Goal: Check status: Check status

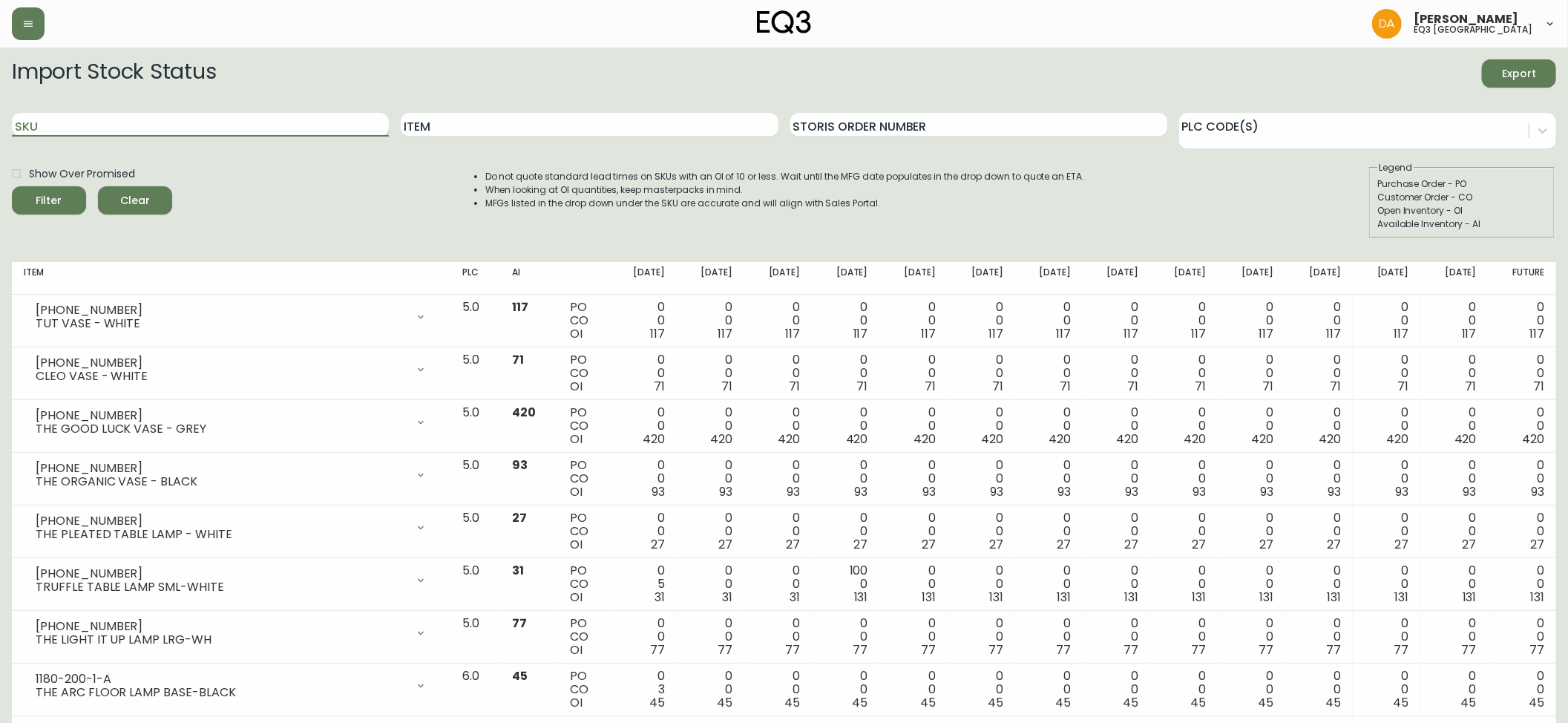
click at [80, 123] on input "SKU" at bounding box center [200, 125] width 377 height 24
paste input "1180-201-1-C"
type input "1180-201-1-C"
click at [53, 193] on span "Filter" at bounding box center [49, 200] width 26 height 19
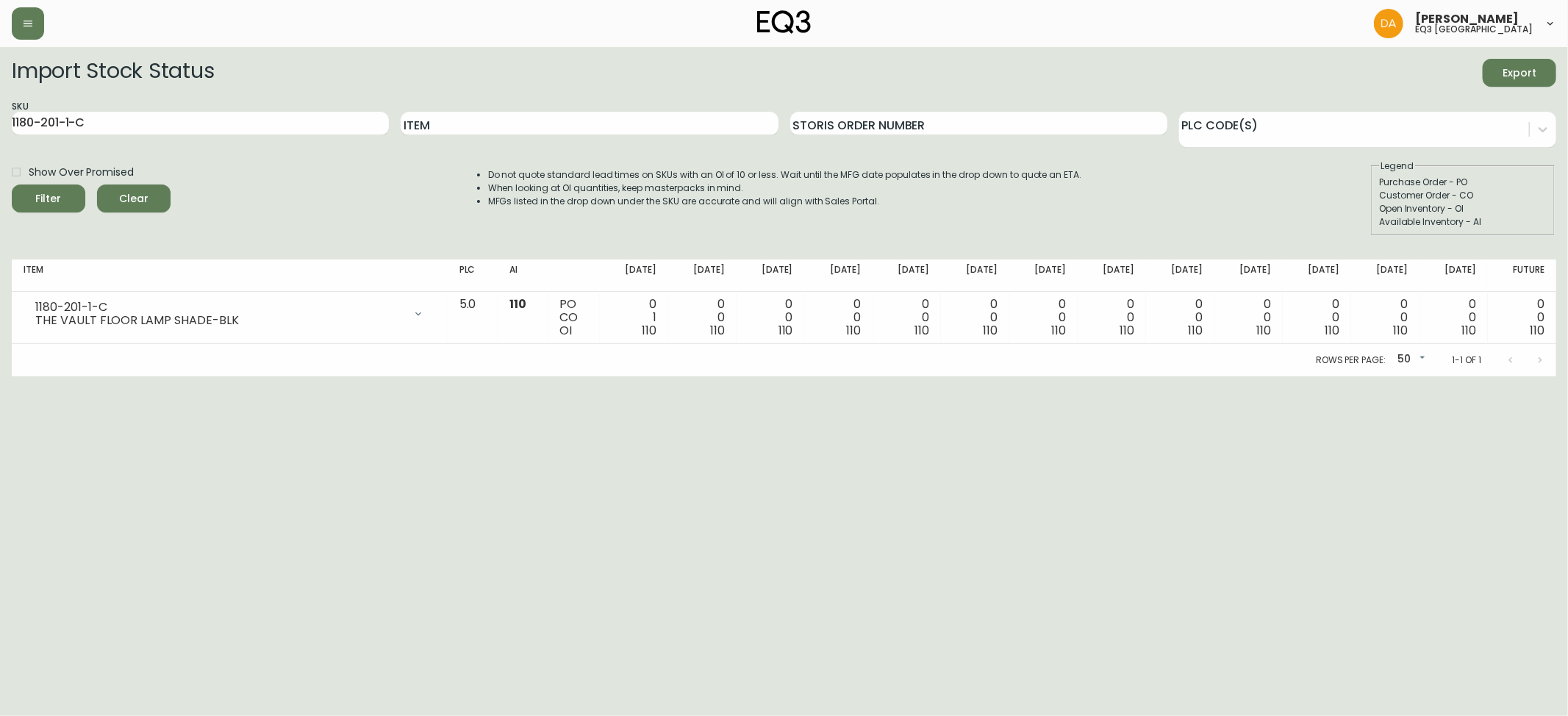
click at [142, 193] on span "Clear" at bounding box center [134, 198] width 50 height 18
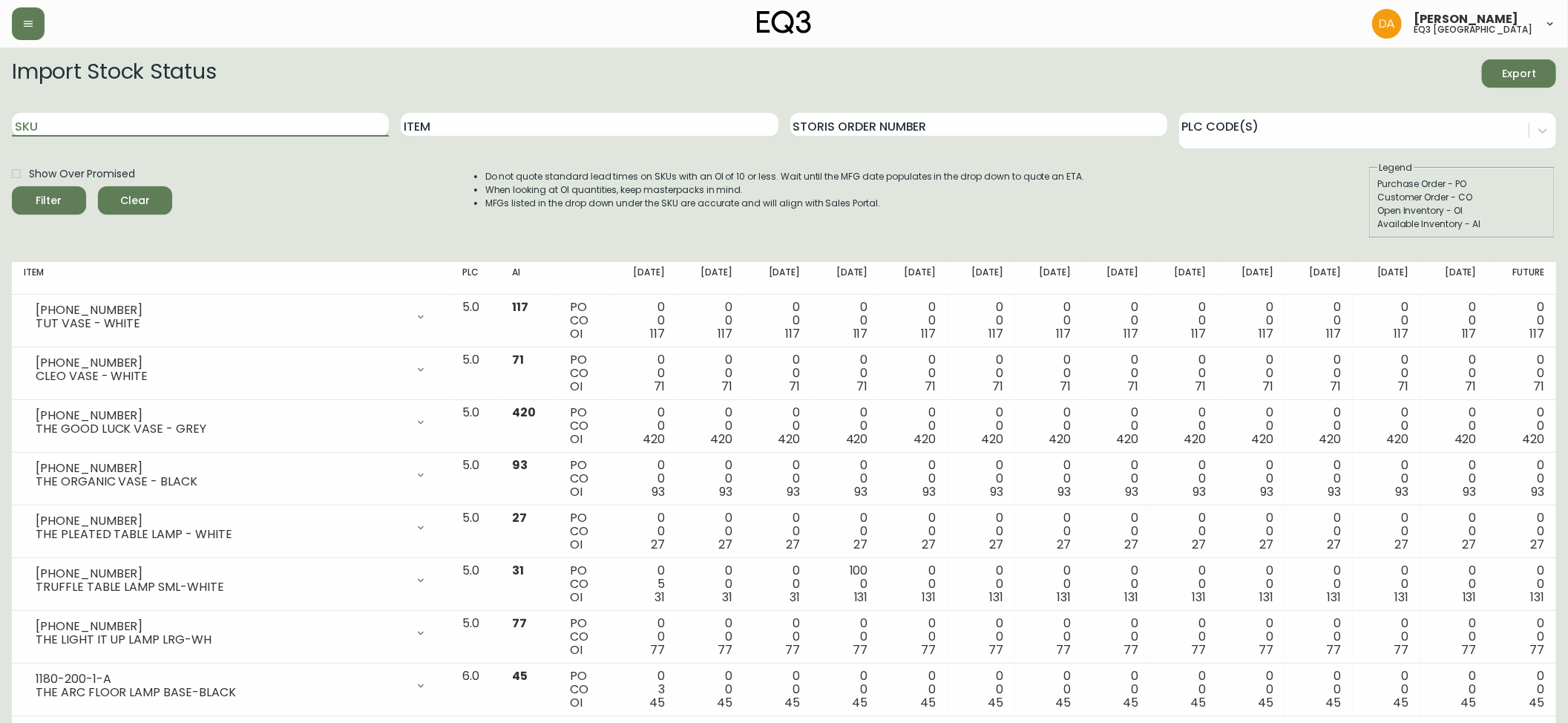
click at [67, 120] on input "SKU" at bounding box center [200, 125] width 377 height 24
paste input "1180-201-1-B"
type input "1180-201-1-B"
click at [53, 200] on icon "submit" at bounding box center [43, 198] width 19 height 19
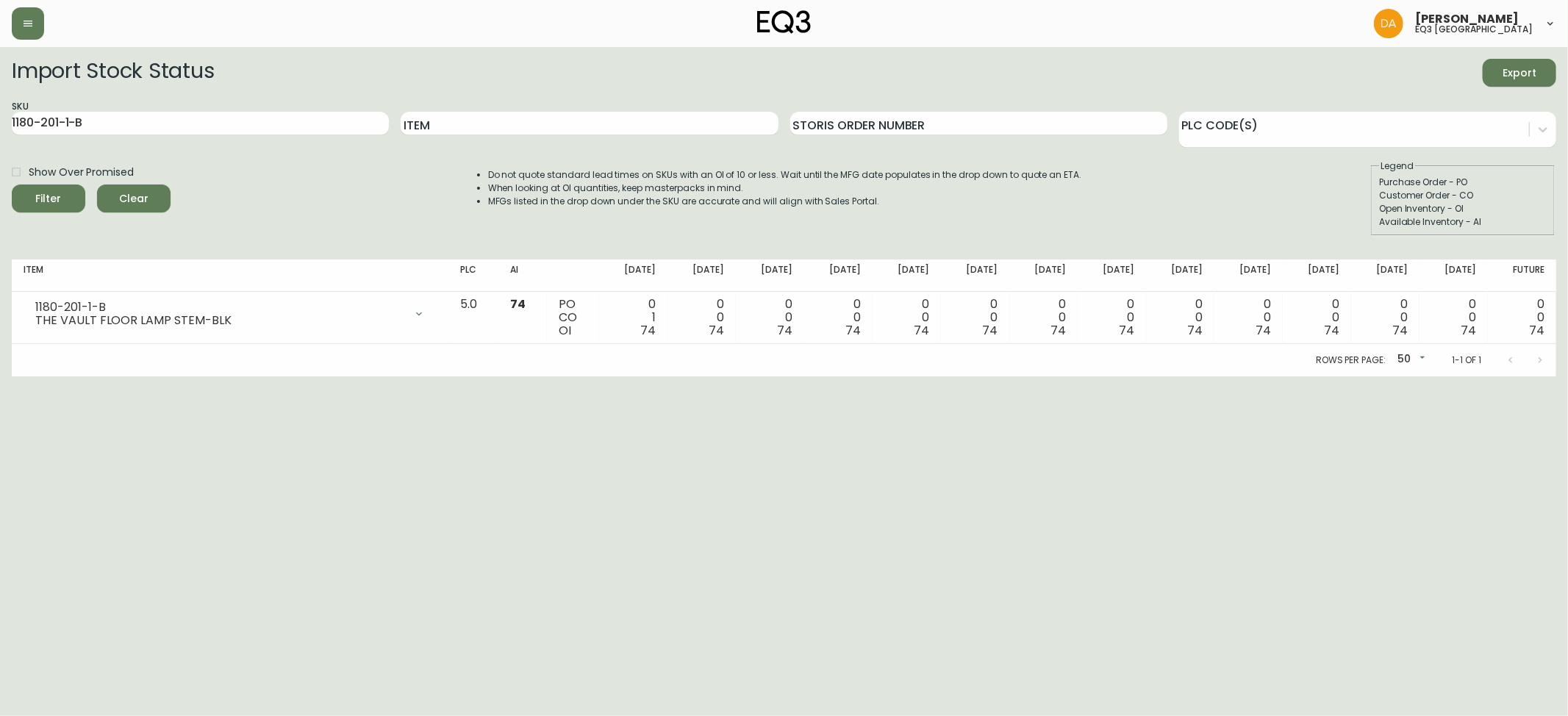
click at [127, 191] on span "Clear" at bounding box center [134, 198] width 50 height 18
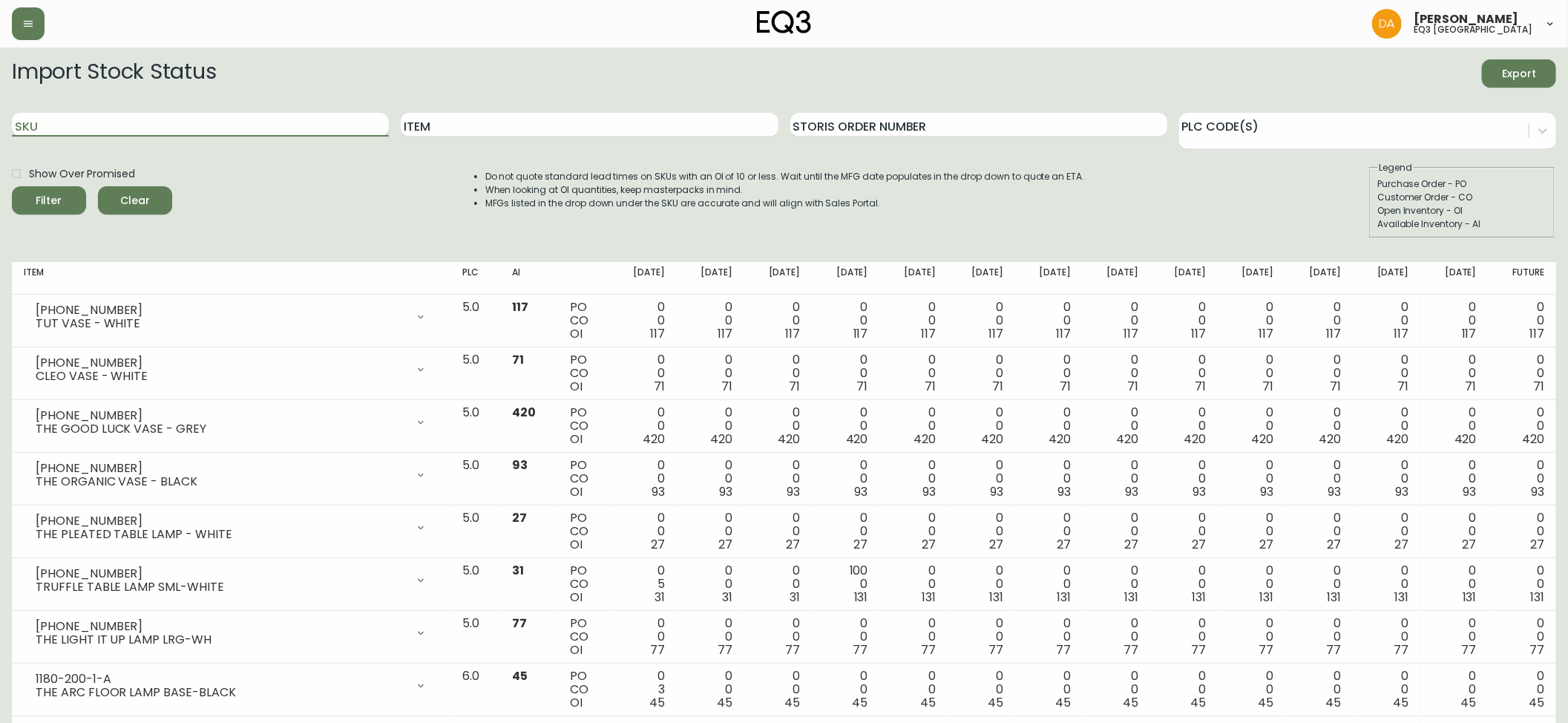
click at [39, 128] on input "SKU" at bounding box center [200, 125] width 377 height 24
paste input "1180-201-1-A"
type input "1180-201-1-A"
click at [58, 199] on span "Filter" at bounding box center [49, 200] width 50 height 19
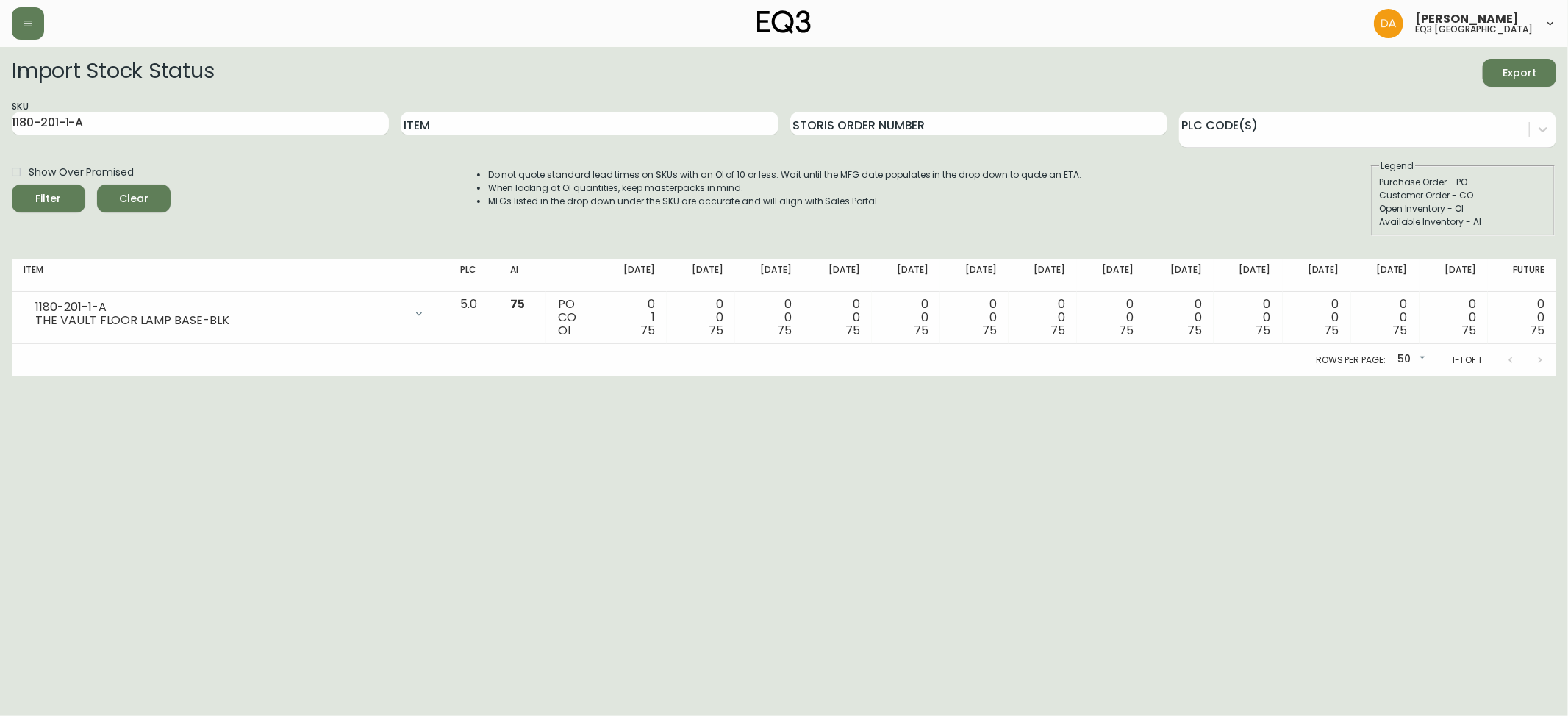
click at [124, 192] on span "Clear" at bounding box center [134, 198] width 50 height 18
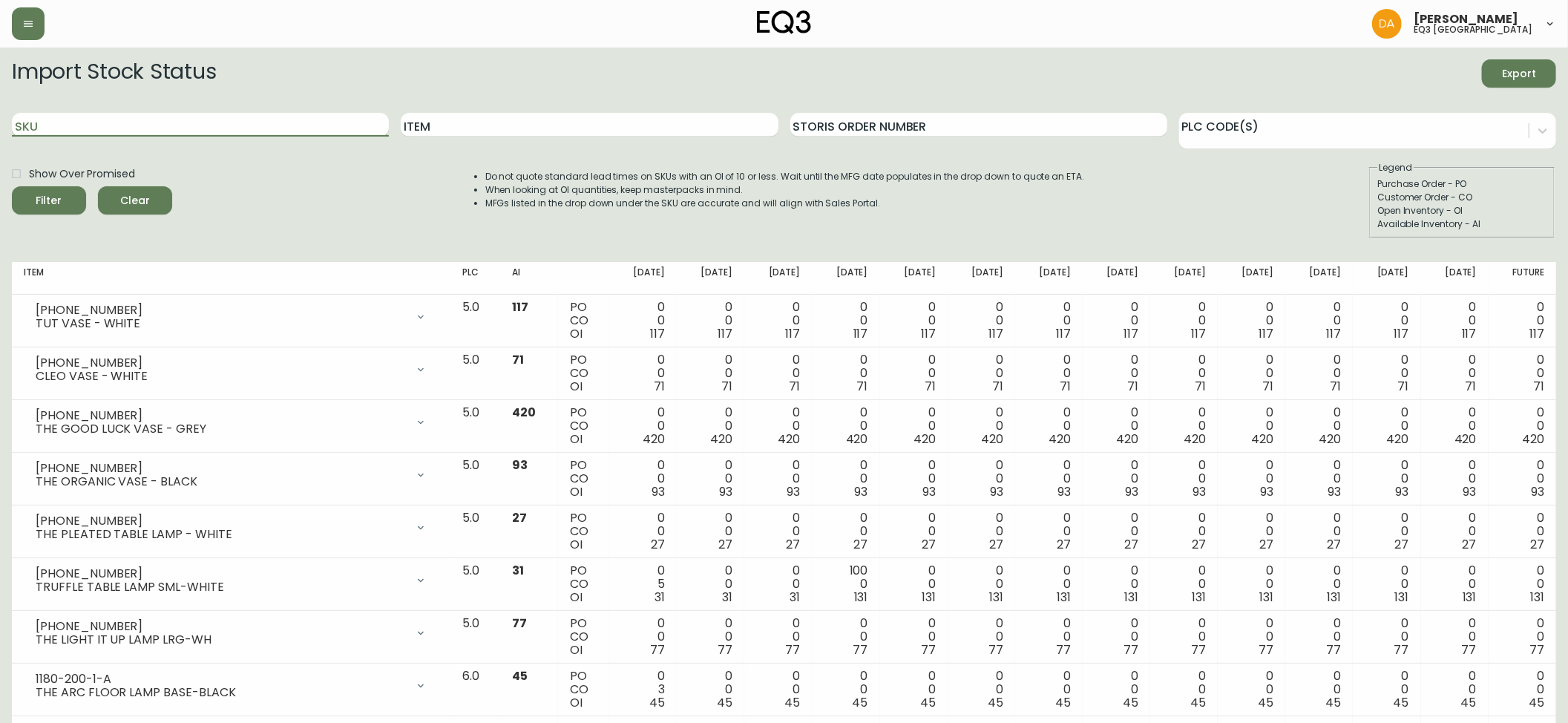
click at [42, 117] on input "SKU" at bounding box center [200, 125] width 377 height 24
paste input "3020-627-13-A"
type input "3020-627-13-A"
click at [49, 197] on icon "submit" at bounding box center [43, 199] width 21 height 21
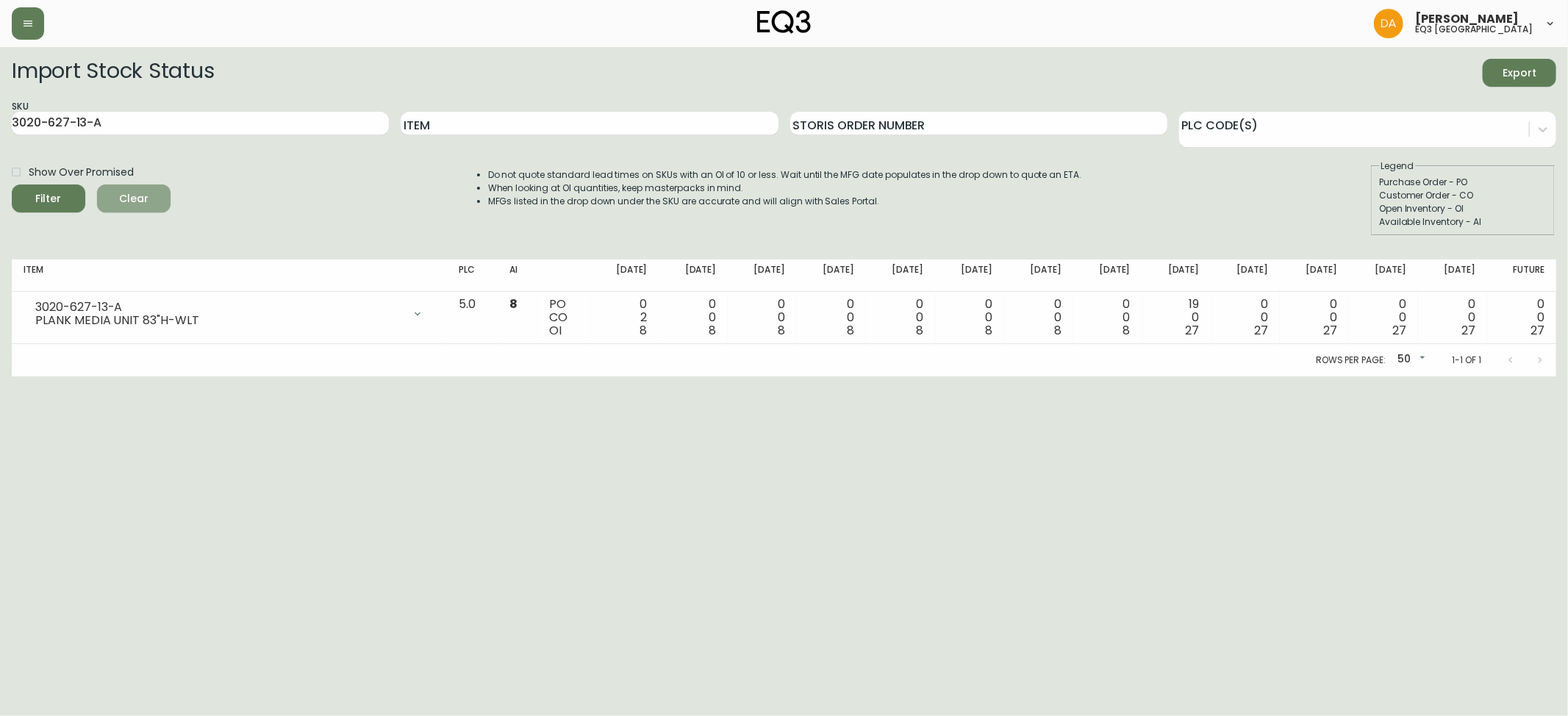
click at [146, 198] on span "Clear" at bounding box center [134, 198] width 50 height 18
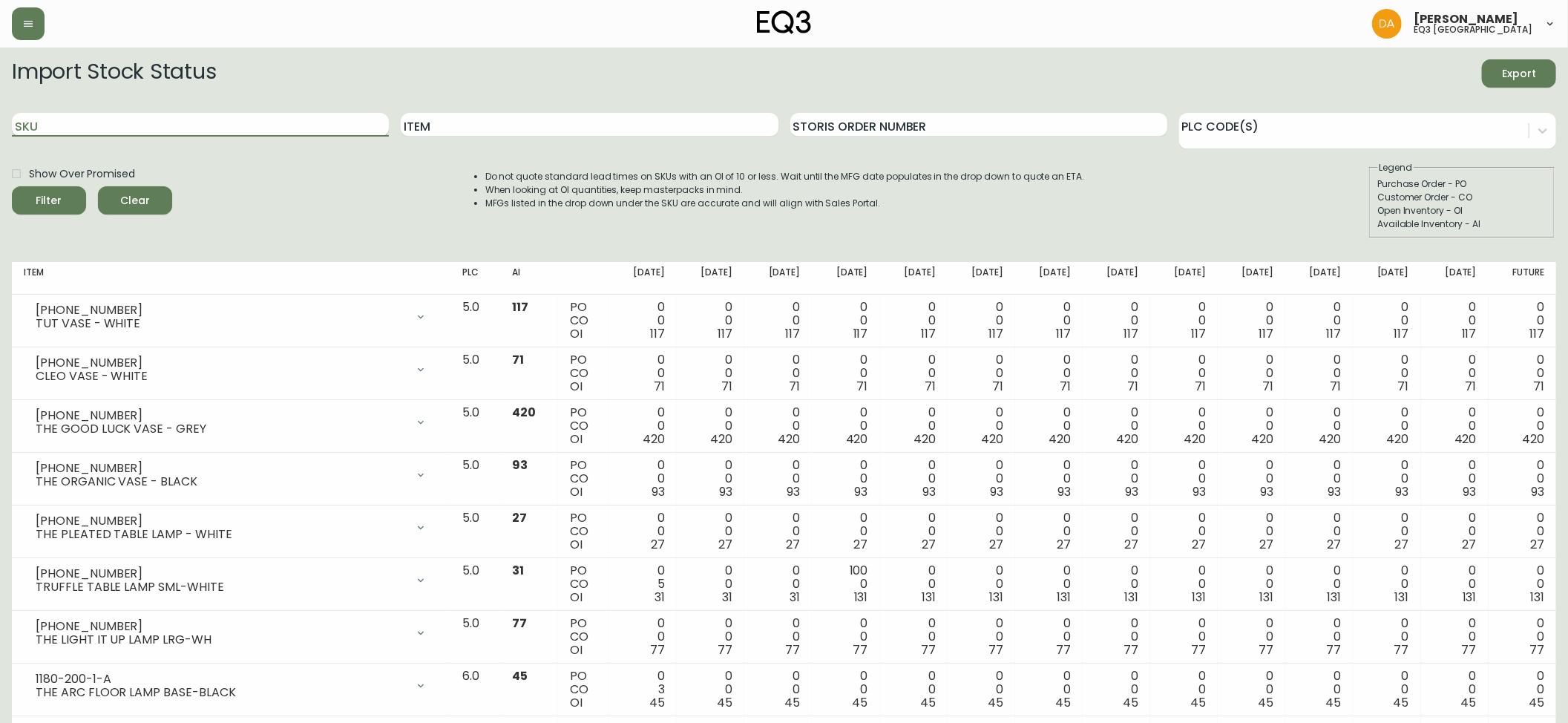
click at [54, 120] on input "SKU" at bounding box center [200, 125] width 377 height 24
paste input "3020-640-13-B"
type input "3020-640-13-B"
click at [55, 194] on div "Filter" at bounding box center [49, 200] width 26 height 19
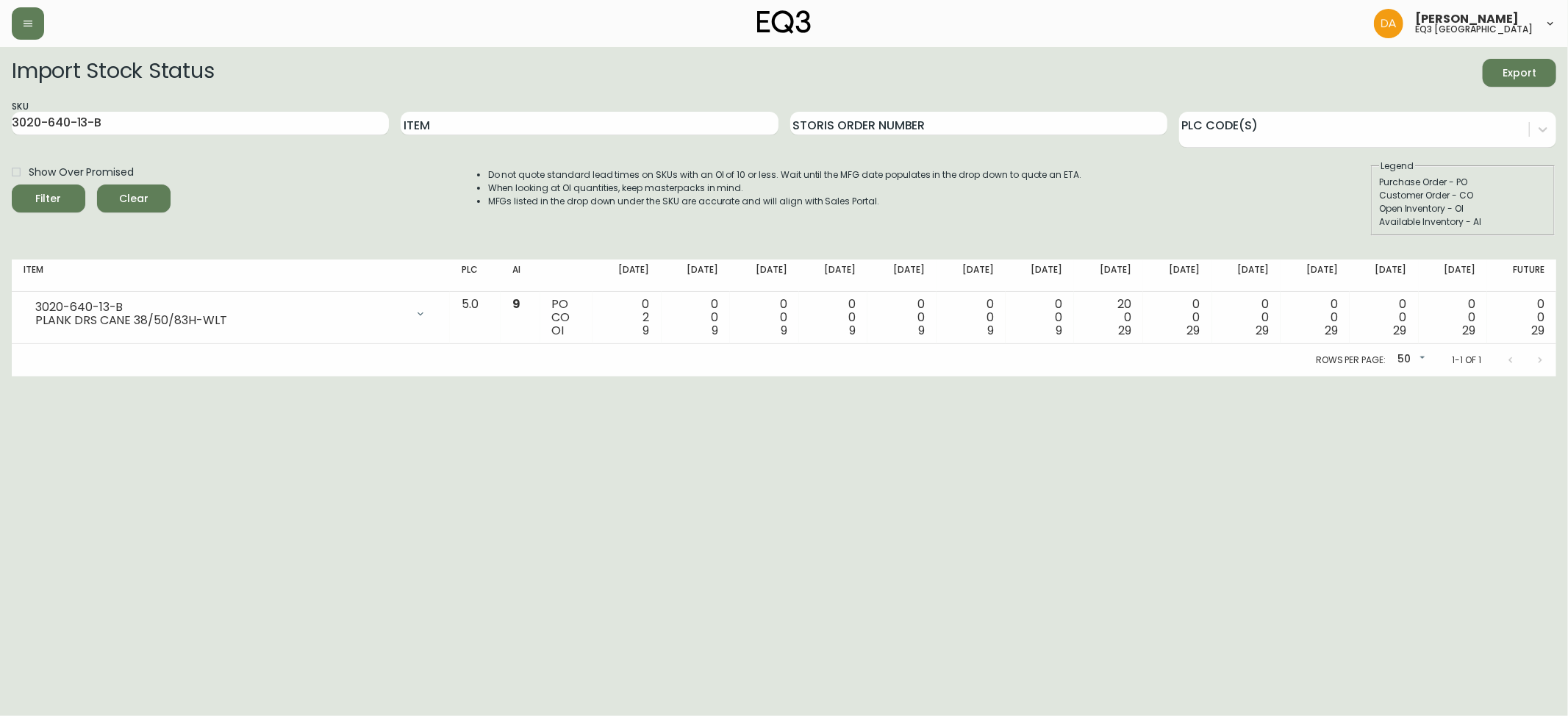
click at [145, 191] on span "Clear" at bounding box center [134, 198] width 50 height 18
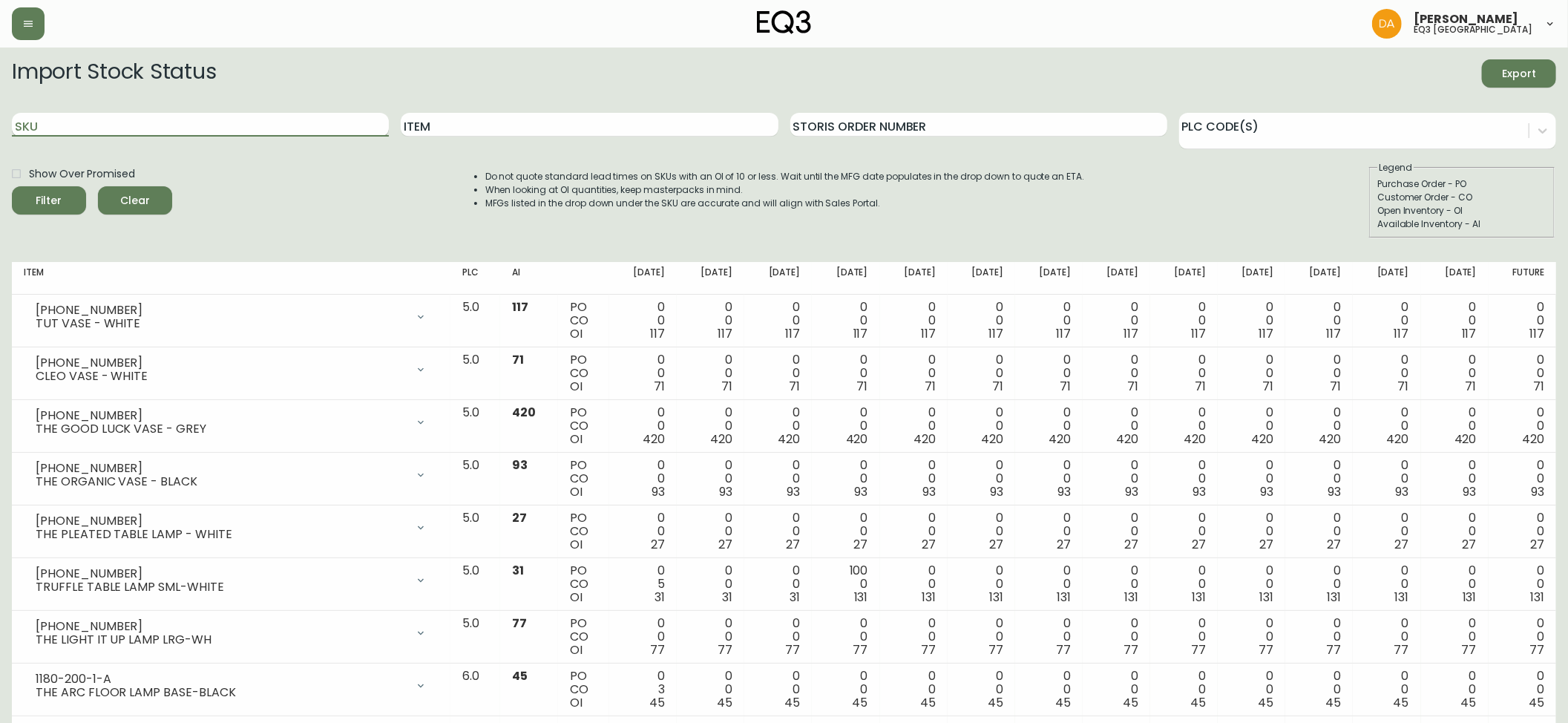
click at [42, 120] on input "SKU" at bounding box center [200, 125] width 377 height 24
paste input "3020-631-13-B"
type input "3020-631-13-B"
click at [50, 196] on icon "submit" at bounding box center [43, 198] width 19 height 19
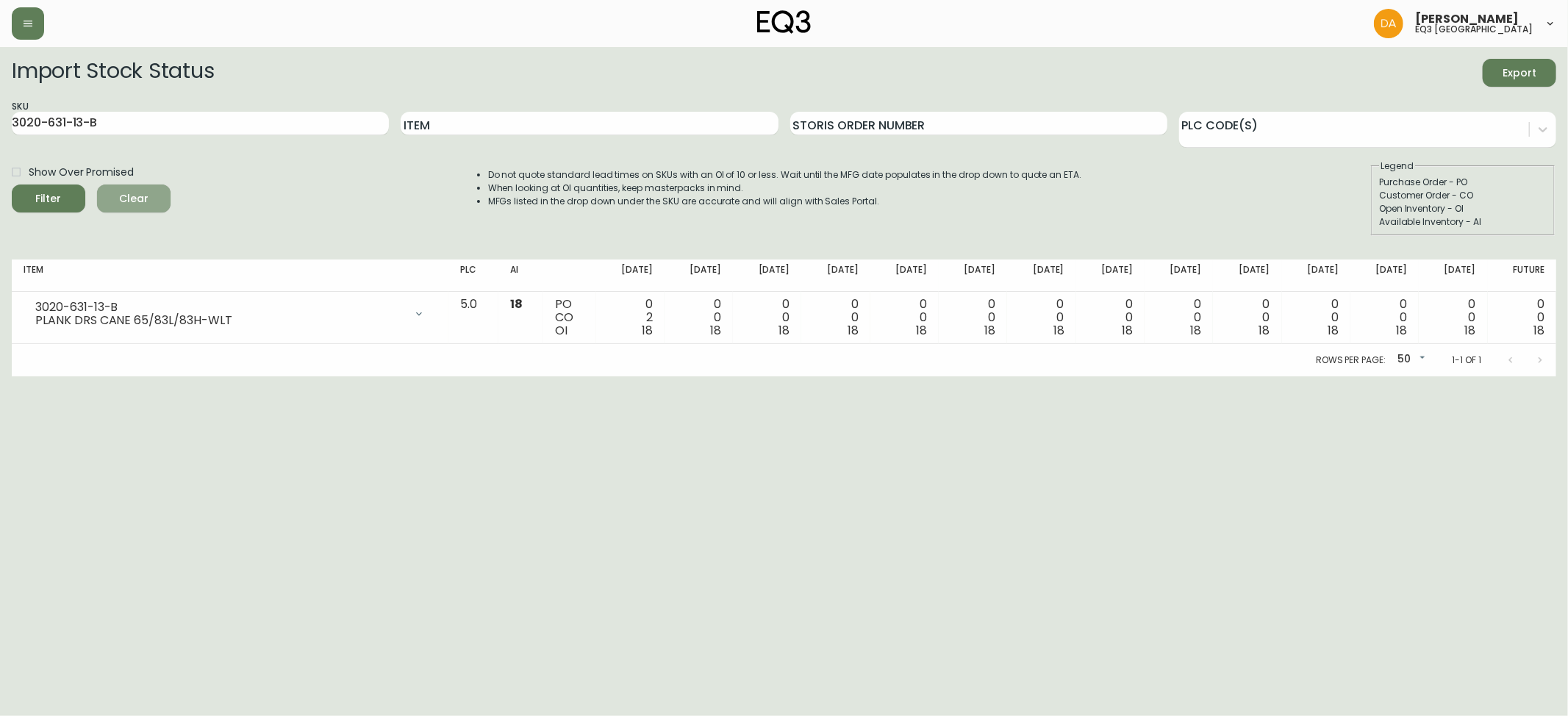
click at [136, 198] on span "Clear" at bounding box center [134, 198] width 50 height 18
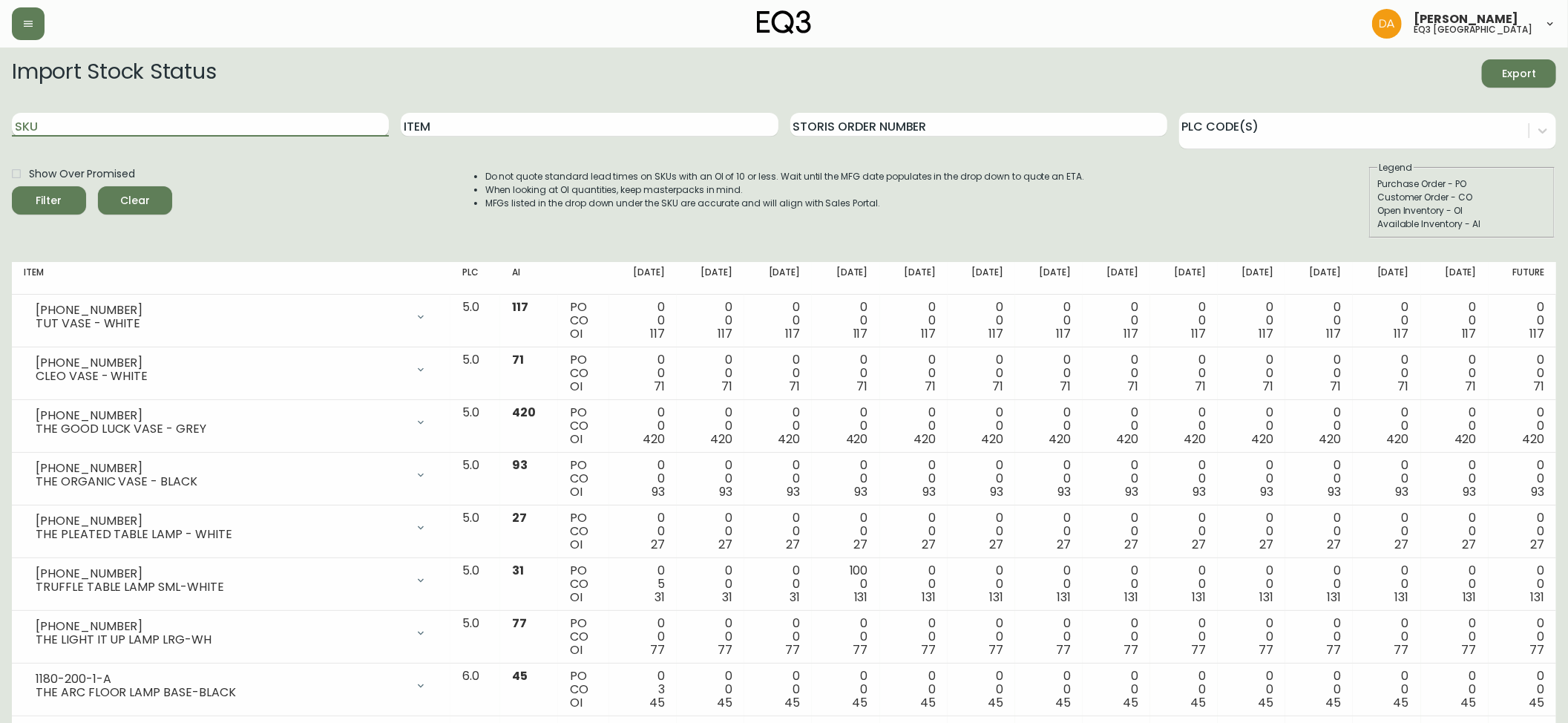
click at [65, 125] on input "SKU" at bounding box center [200, 125] width 377 height 24
paste input "3020-627-13-A"
type input "3020-627-13-A"
click at [52, 200] on icon "submit" at bounding box center [43, 199] width 21 height 21
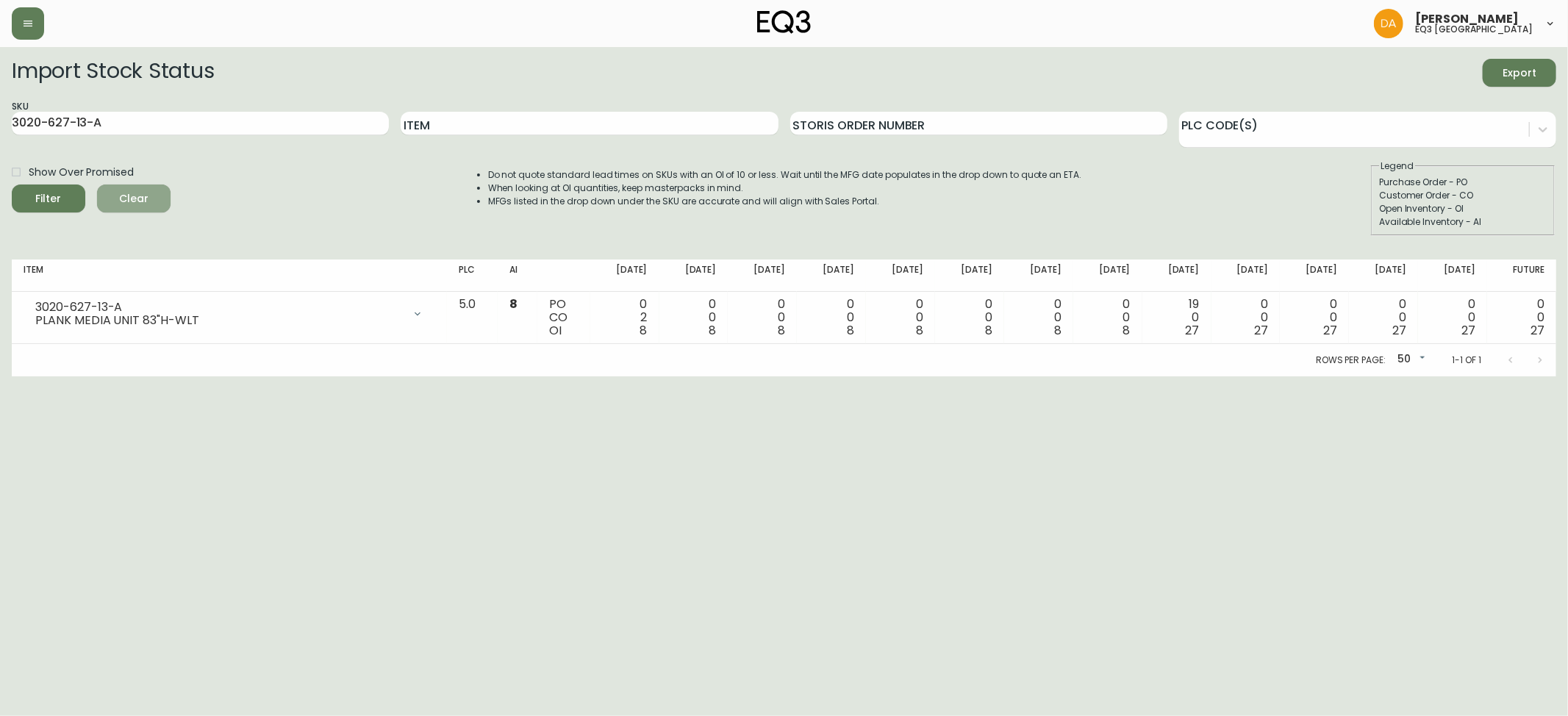
click at [145, 197] on span "Clear" at bounding box center [134, 198] width 50 height 18
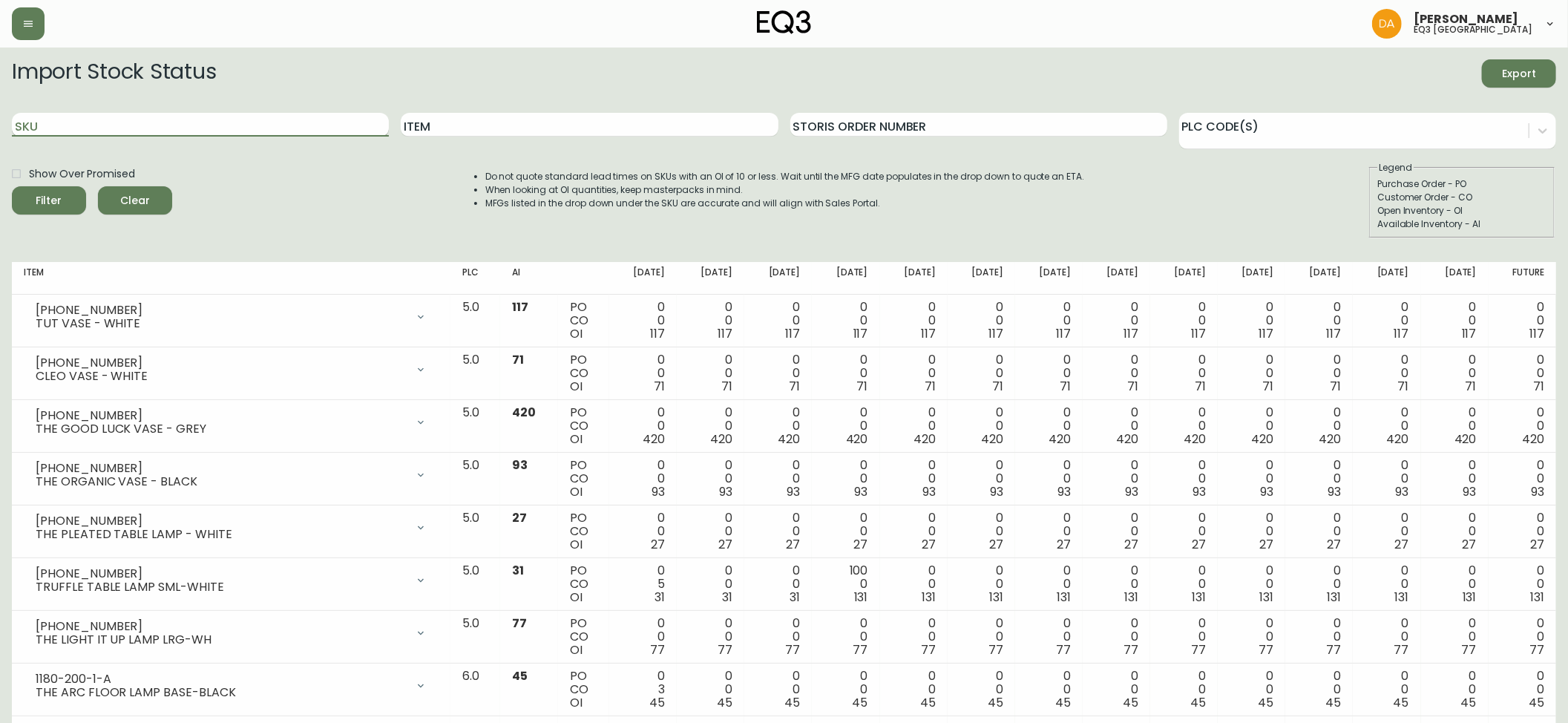
click at [49, 125] on input "SKU" at bounding box center [200, 125] width 377 height 24
paste input "3020-629-13-B"
type input "3020-629-13-B"
click at [45, 197] on icon "submit" at bounding box center [44, 199] width 18 height 18
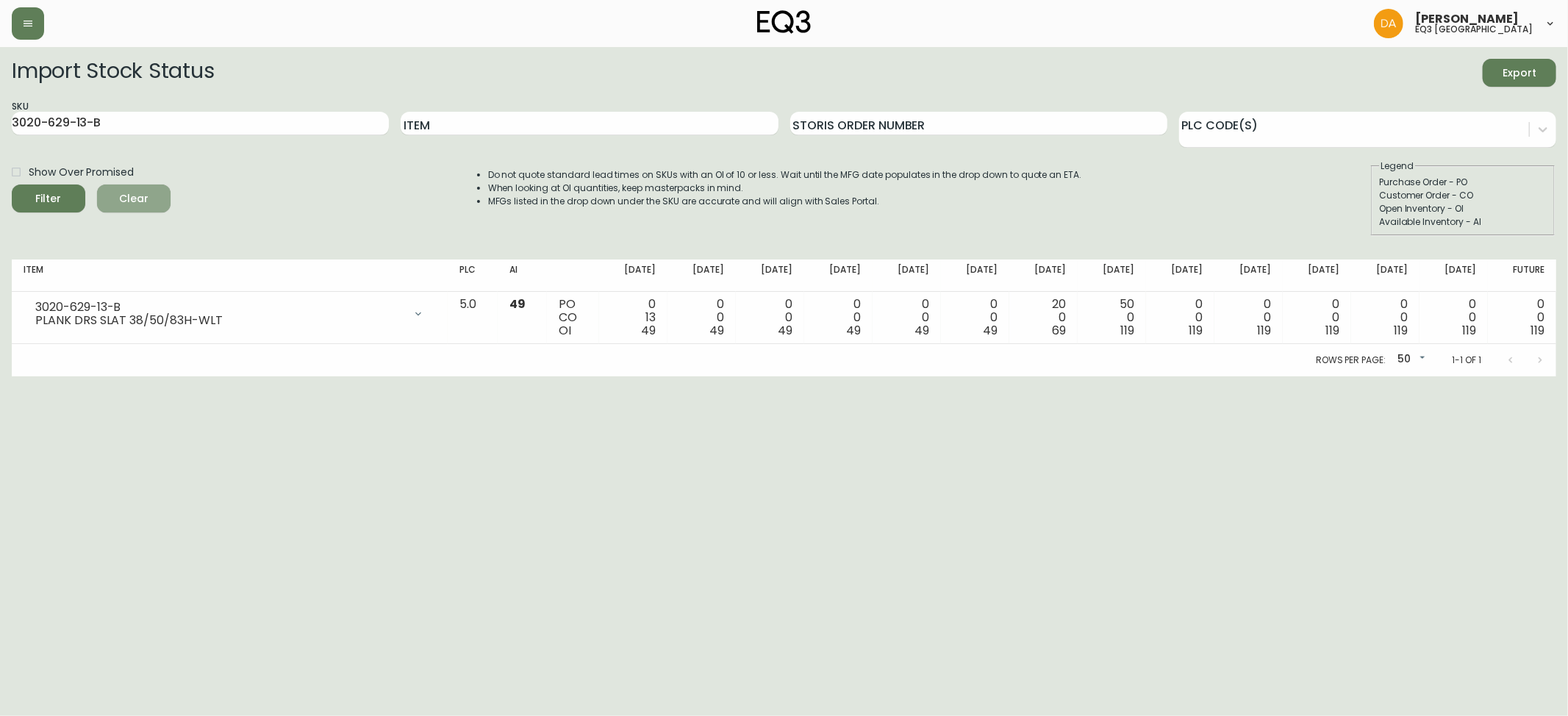
click at [137, 196] on span "Clear" at bounding box center [134, 198] width 50 height 18
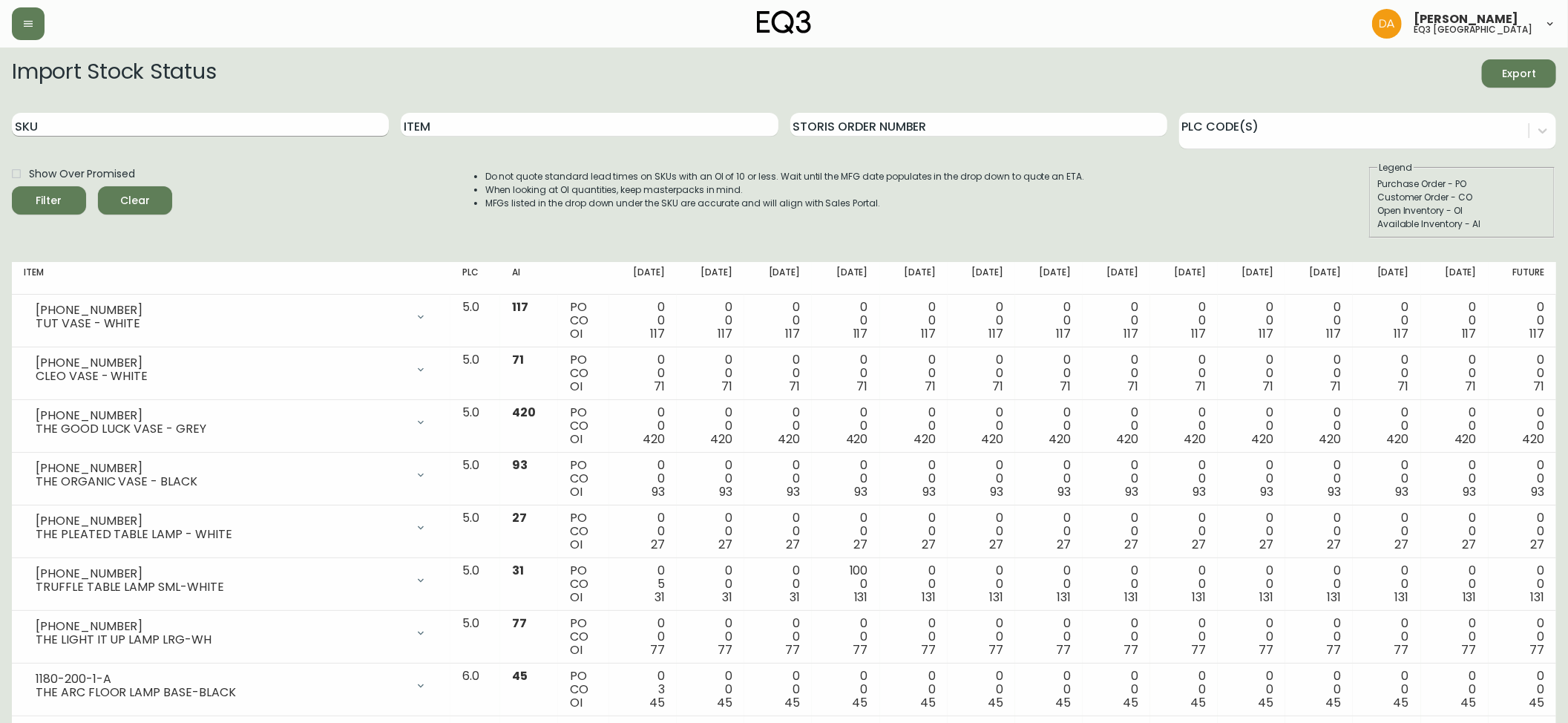
click at [69, 131] on input "SKU" at bounding box center [200, 125] width 377 height 24
paste input "3020-630-13-B"
type input "3020-630-13-B"
click at [54, 194] on span "Filter" at bounding box center [49, 200] width 26 height 19
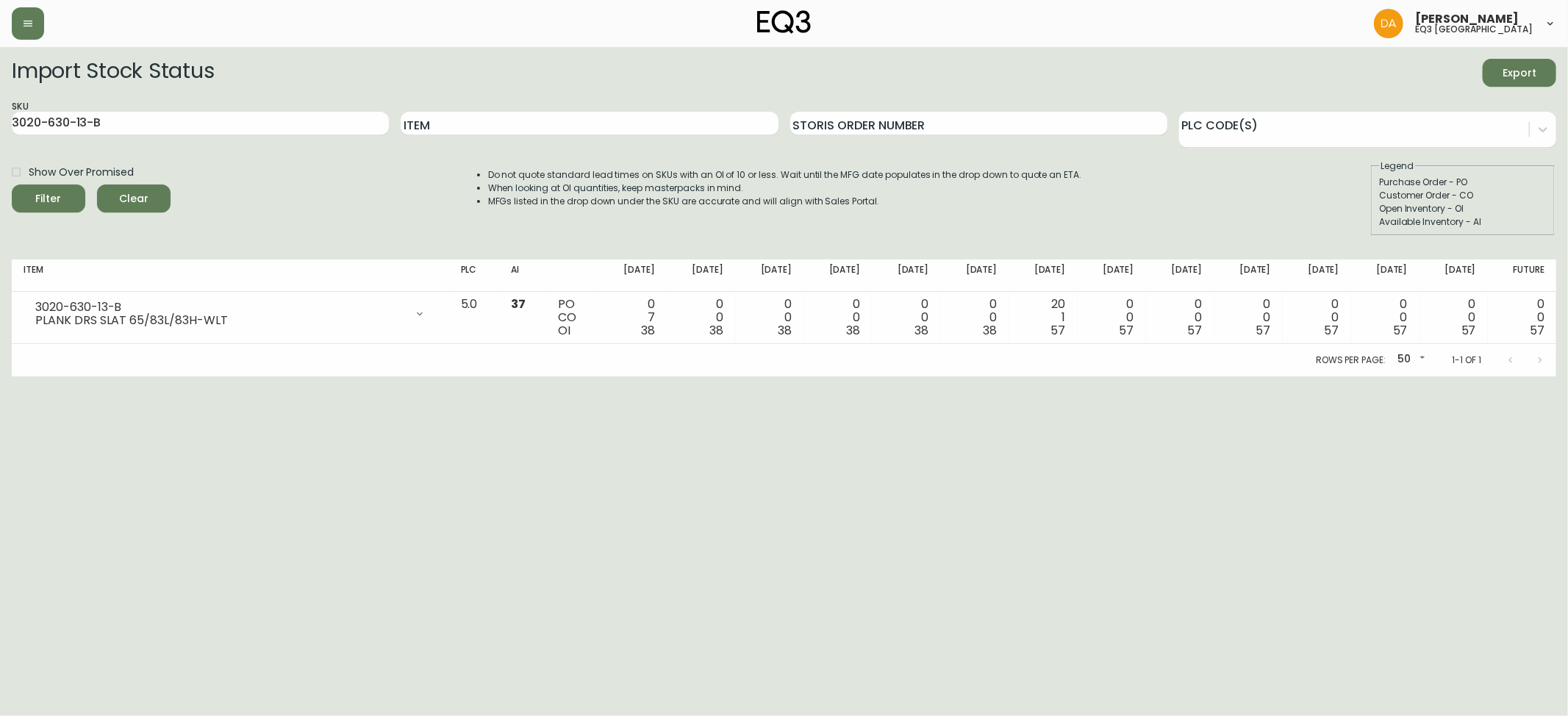
click at [128, 196] on span "Clear" at bounding box center [134, 198] width 50 height 18
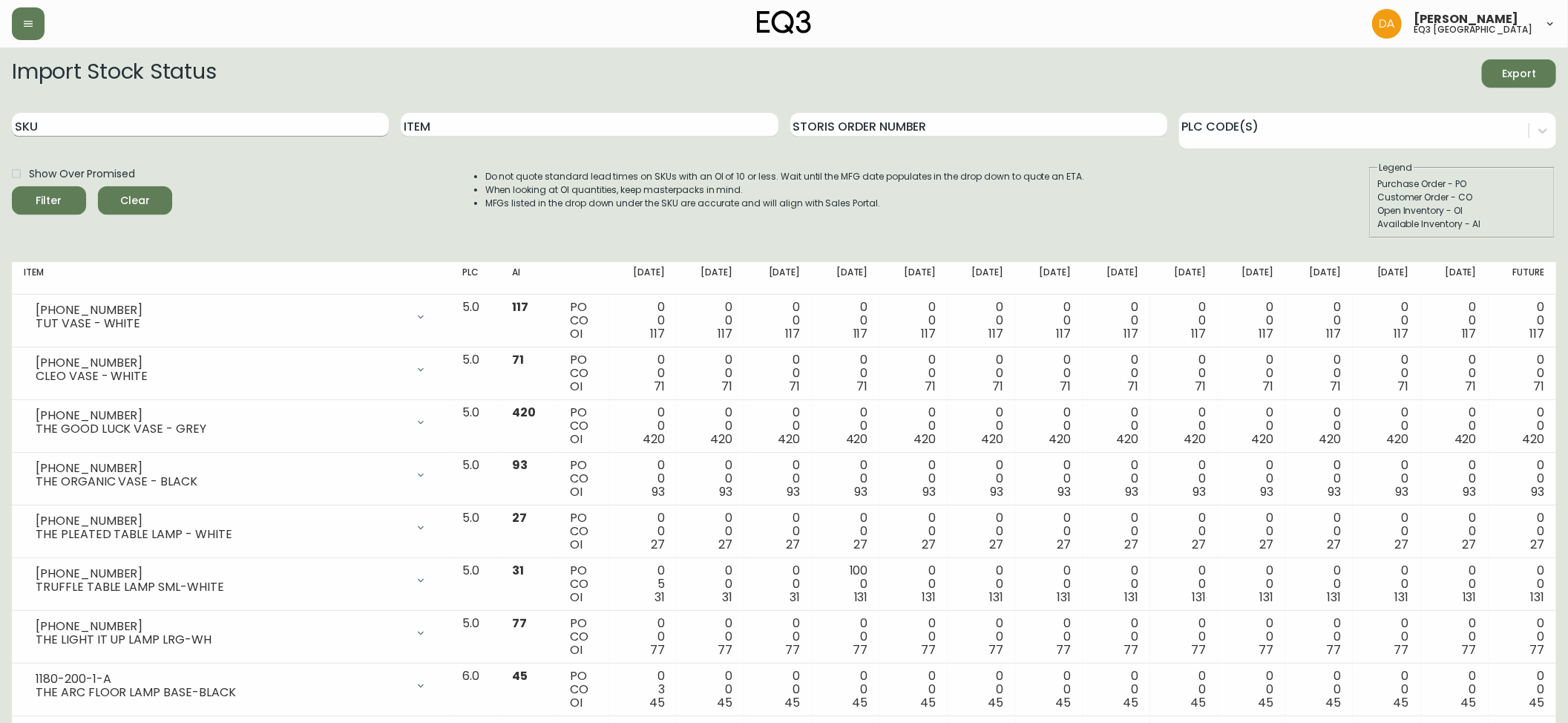
click at [102, 122] on input "SKU" at bounding box center [200, 125] width 377 height 24
paste input "1180-201-0-C"
type input "1180-201-0-C"
click at [60, 203] on span "Filter" at bounding box center [49, 200] width 50 height 19
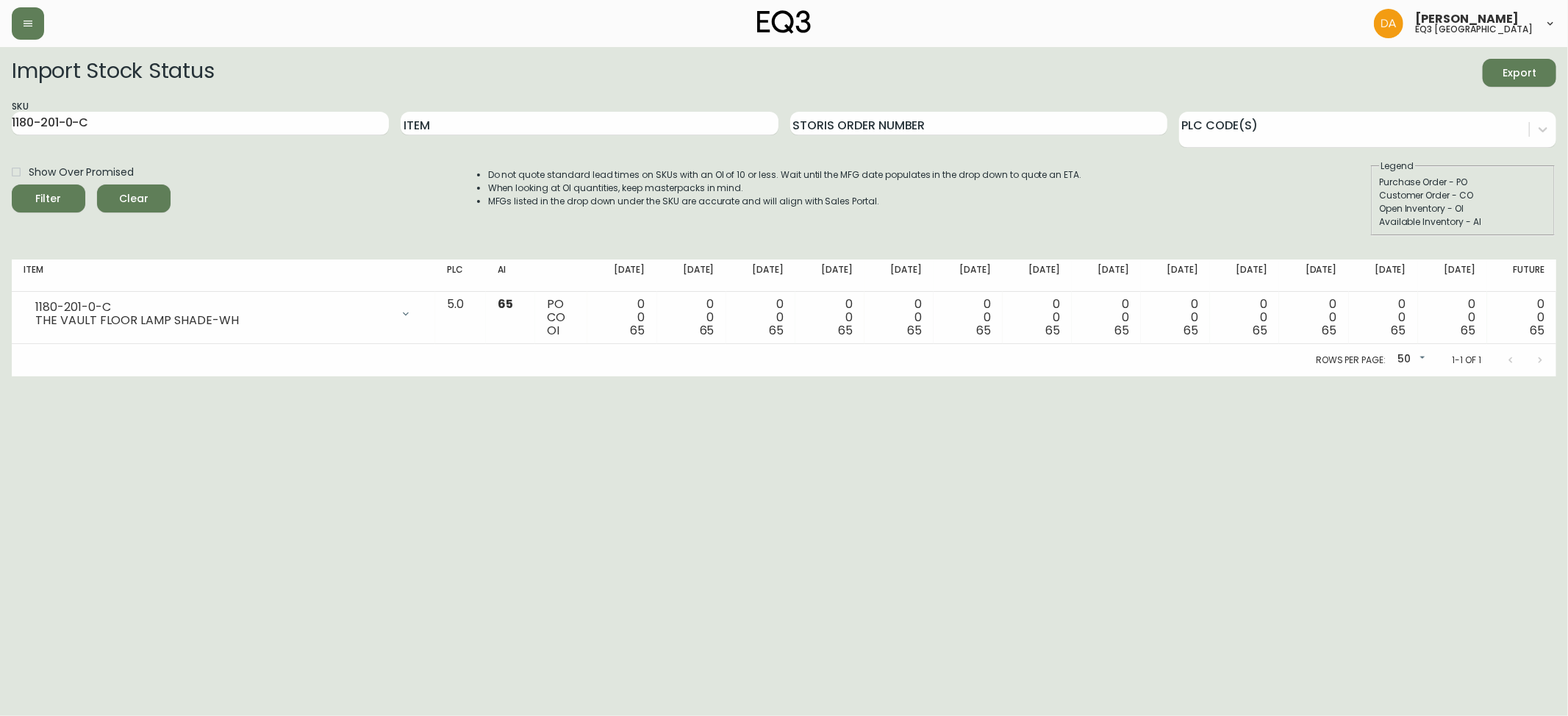
click at [145, 197] on span "Clear" at bounding box center [134, 198] width 50 height 18
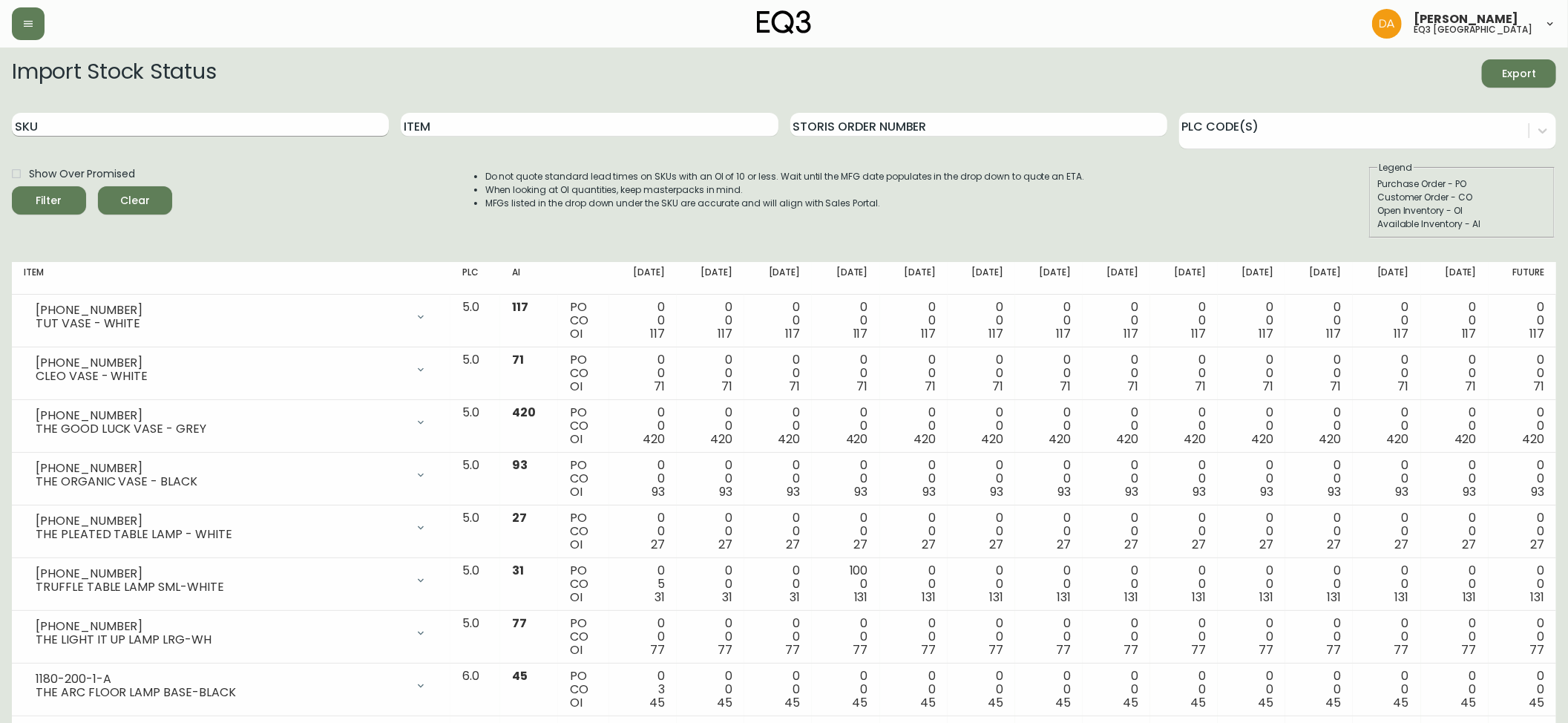
click at [36, 128] on input "SKU" at bounding box center [200, 125] width 377 height 24
paste input "1180-201-1-B"
type input "1180-201-1-B"
click at [55, 192] on button "Filter" at bounding box center [49, 200] width 74 height 28
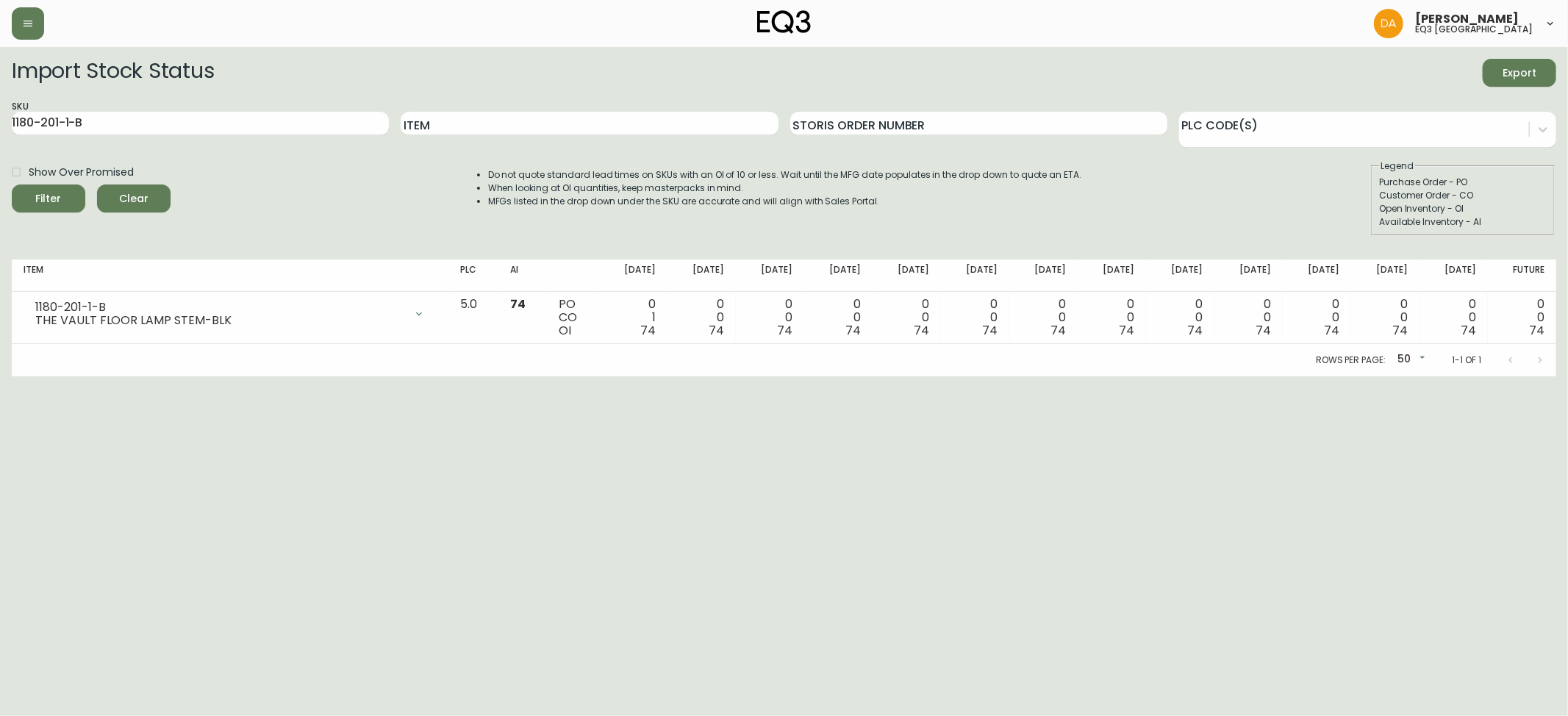
click at [132, 197] on span "Clear" at bounding box center [134, 198] width 50 height 18
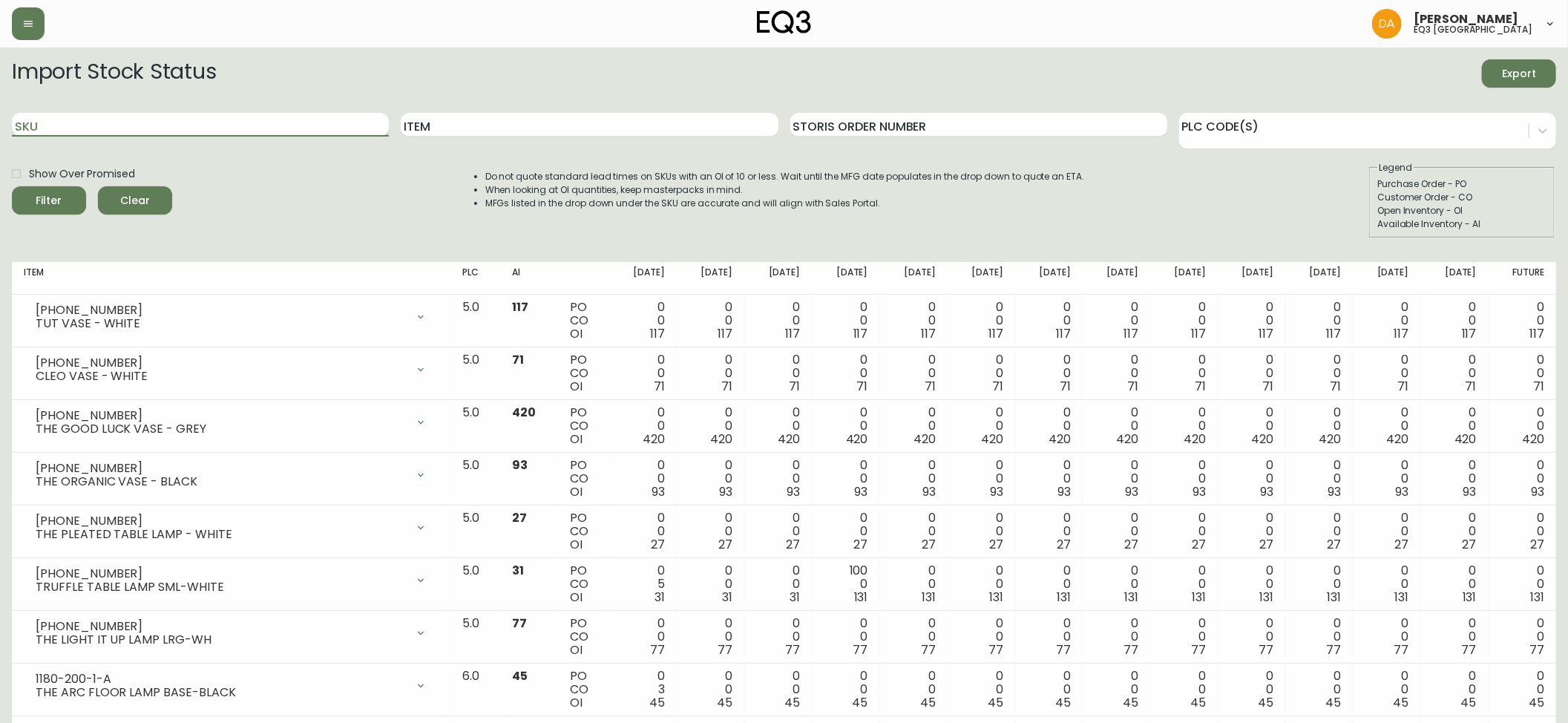
click at [74, 125] on input "SKU" at bounding box center [200, 125] width 377 height 24
paste input "1180-201-1-A"
type input "1180-201-1-A"
click at [53, 196] on span "Filter" at bounding box center [49, 200] width 26 height 19
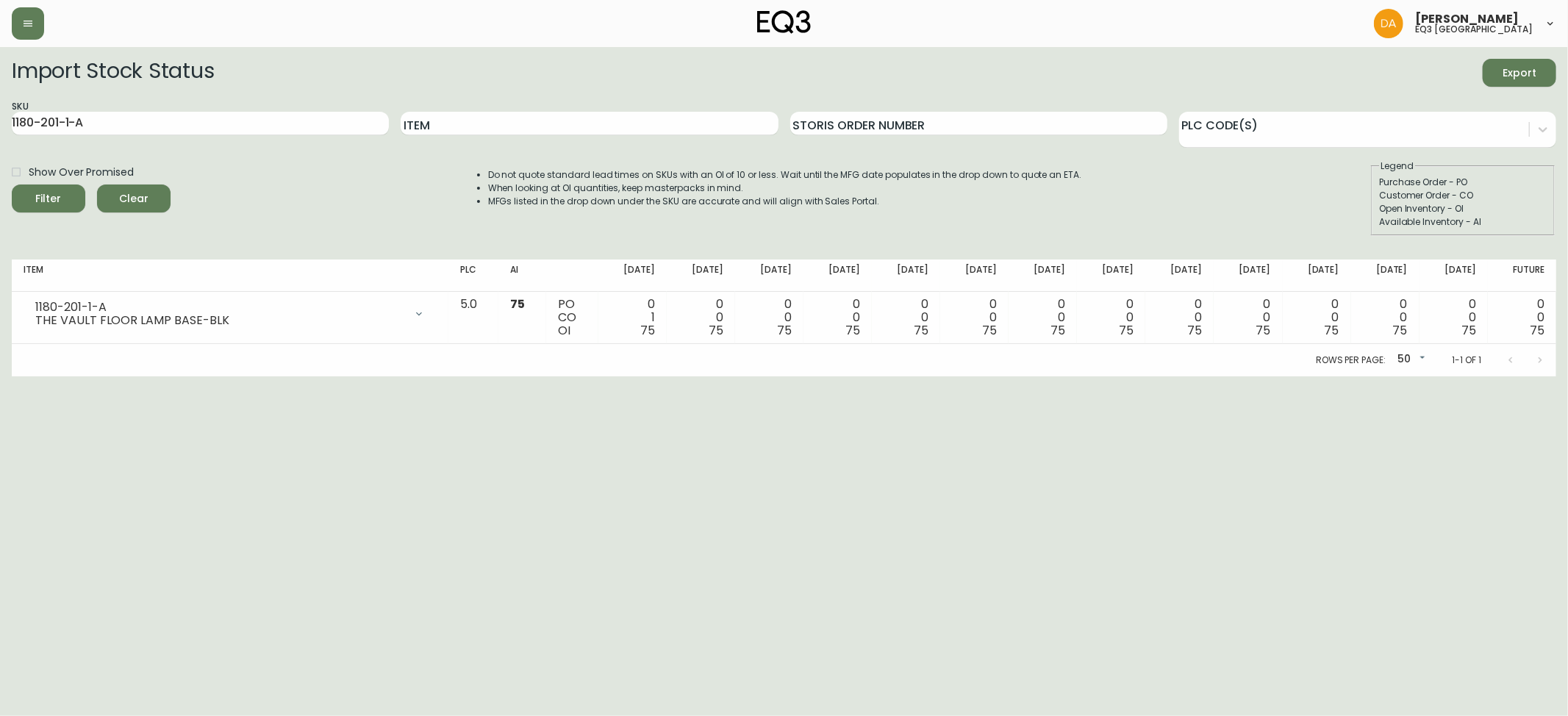
click at [140, 201] on span "Clear" at bounding box center [134, 198] width 50 height 18
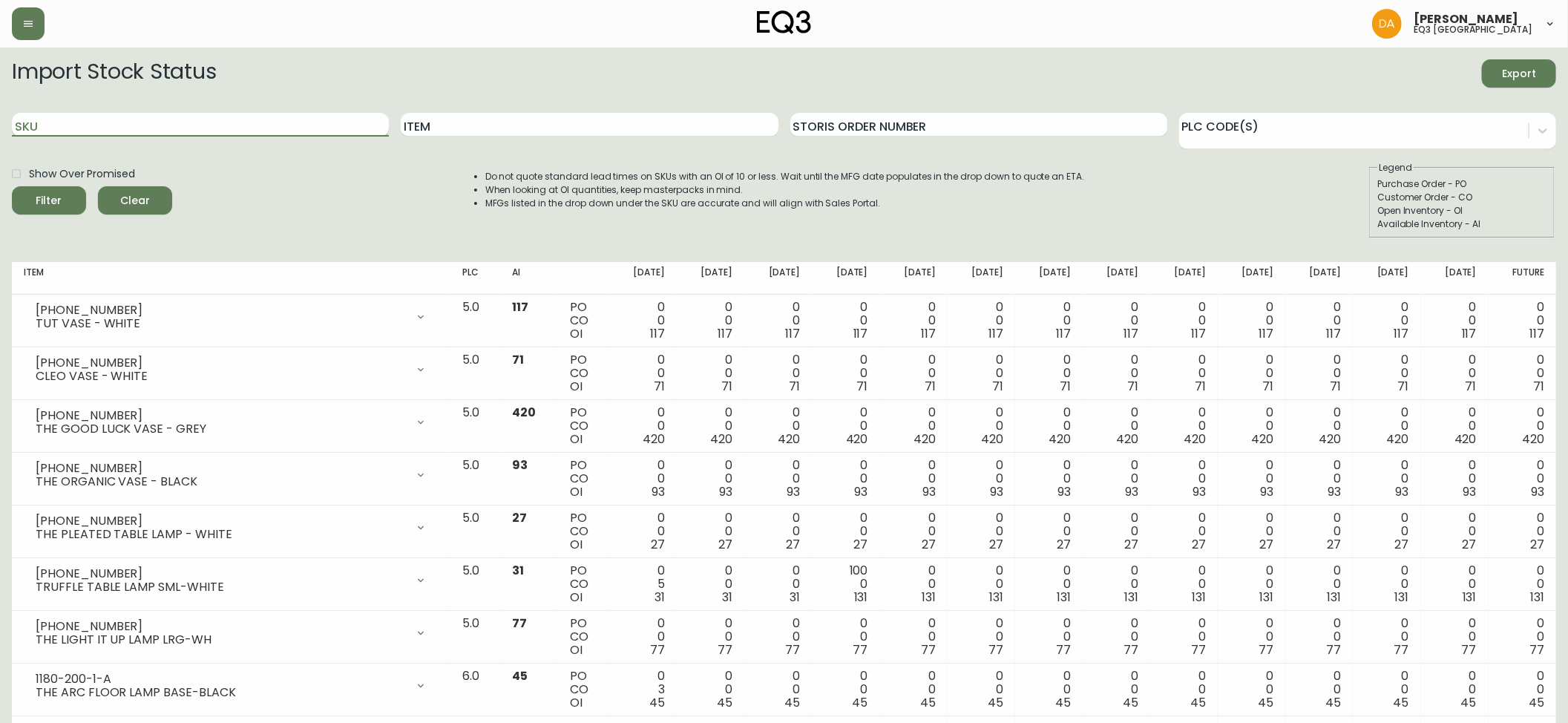
click at [79, 128] on input "SKU" at bounding box center [200, 125] width 377 height 24
paste input "3020-627-13-A"
type input "3020-627-13-A"
click at [50, 188] on button "Filter" at bounding box center [49, 200] width 74 height 28
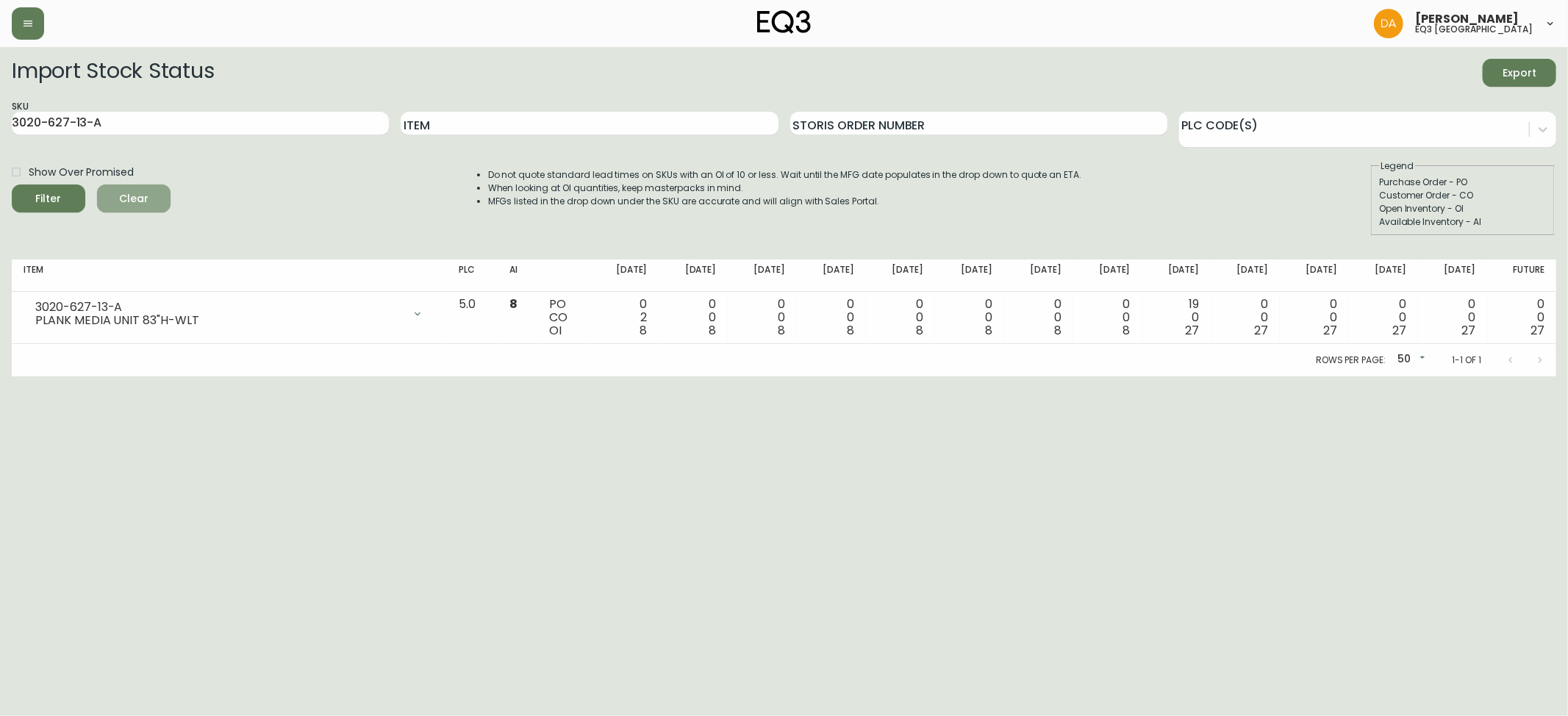
click at [145, 192] on span "Clear" at bounding box center [134, 198] width 50 height 18
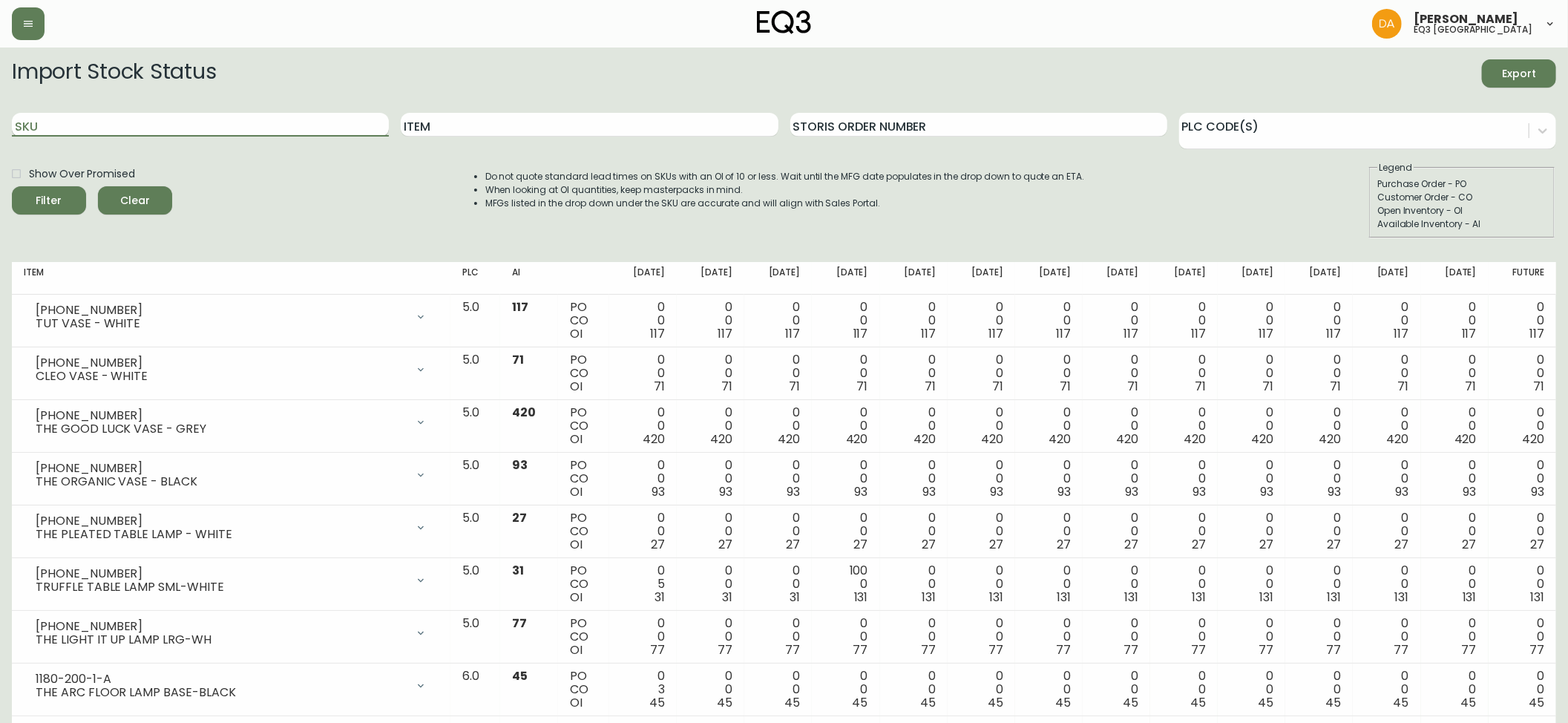
click at [39, 128] on input "SKU" at bounding box center [200, 125] width 377 height 24
paste input "30177-PL"
type input "30177-PL"
click at [50, 197] on icon "submit" at bounding box center [43, 199] width 21 height 21
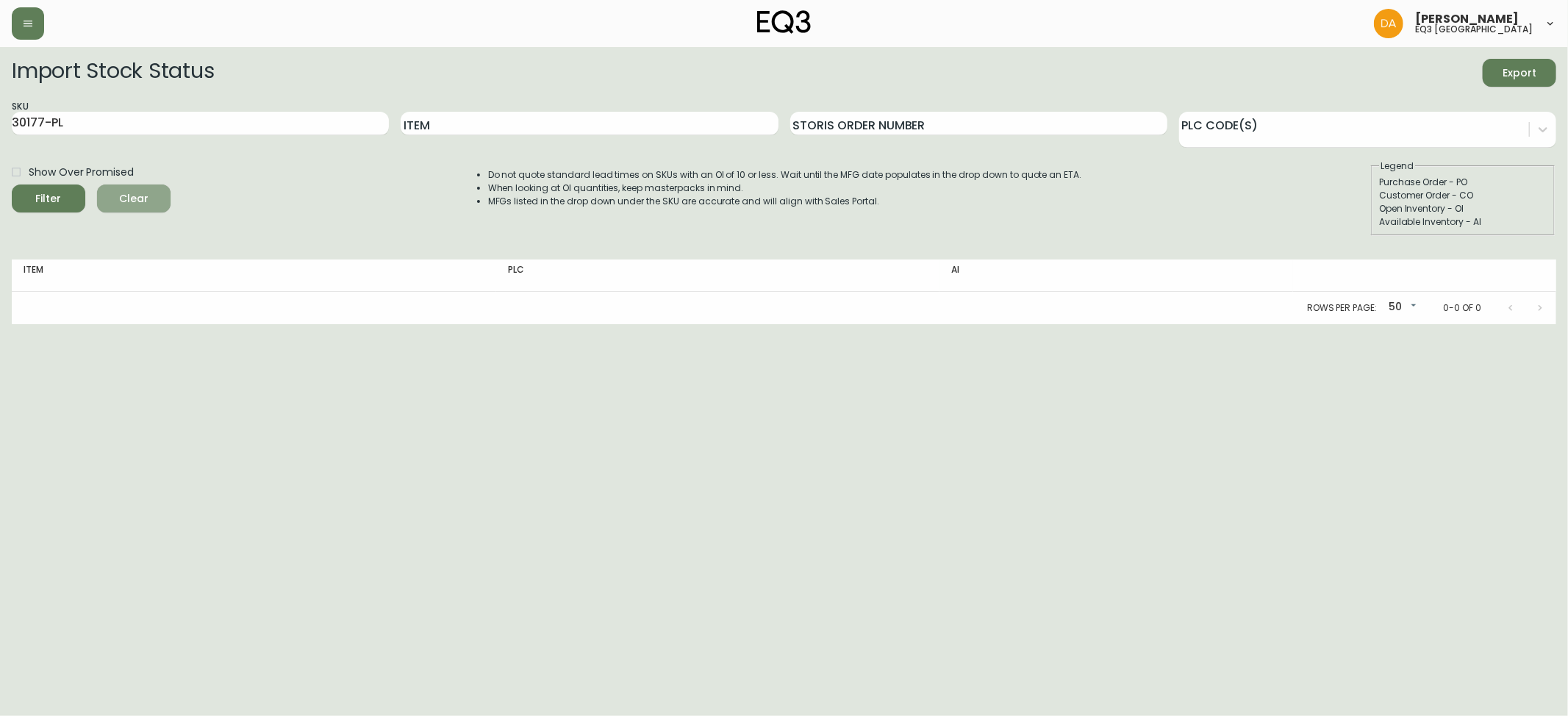
click at [145, 192] on span "Clear" at bounding box center [134, 198] width 50 height 18
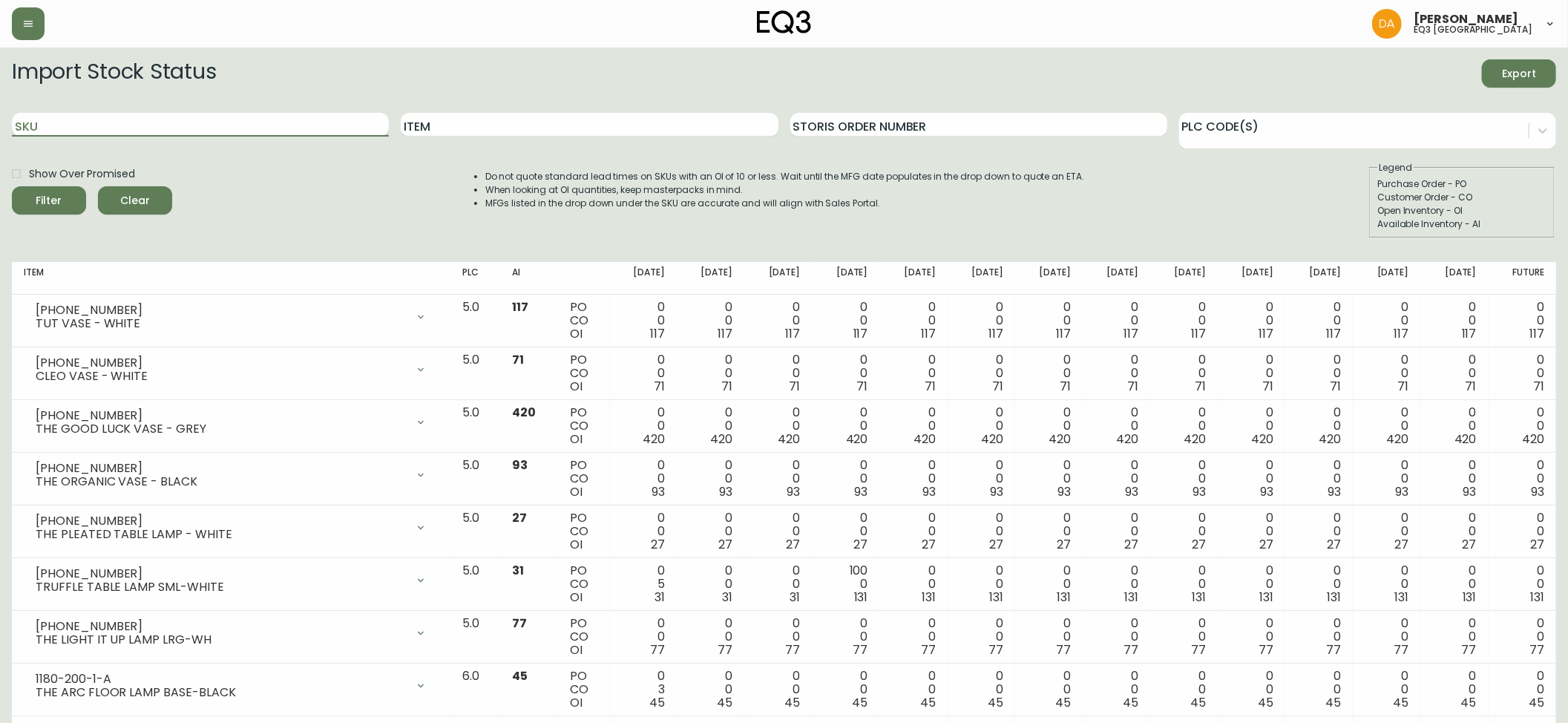
click at [45, 125] on input "SKU" at bounding box center [200, 125] width 377 height 24
paste input "3020-629-13-B"
type input "3020-629-13-B"
click at [48, 196] on icon "submit" at bounding box center [43, 199] width 21 height 21
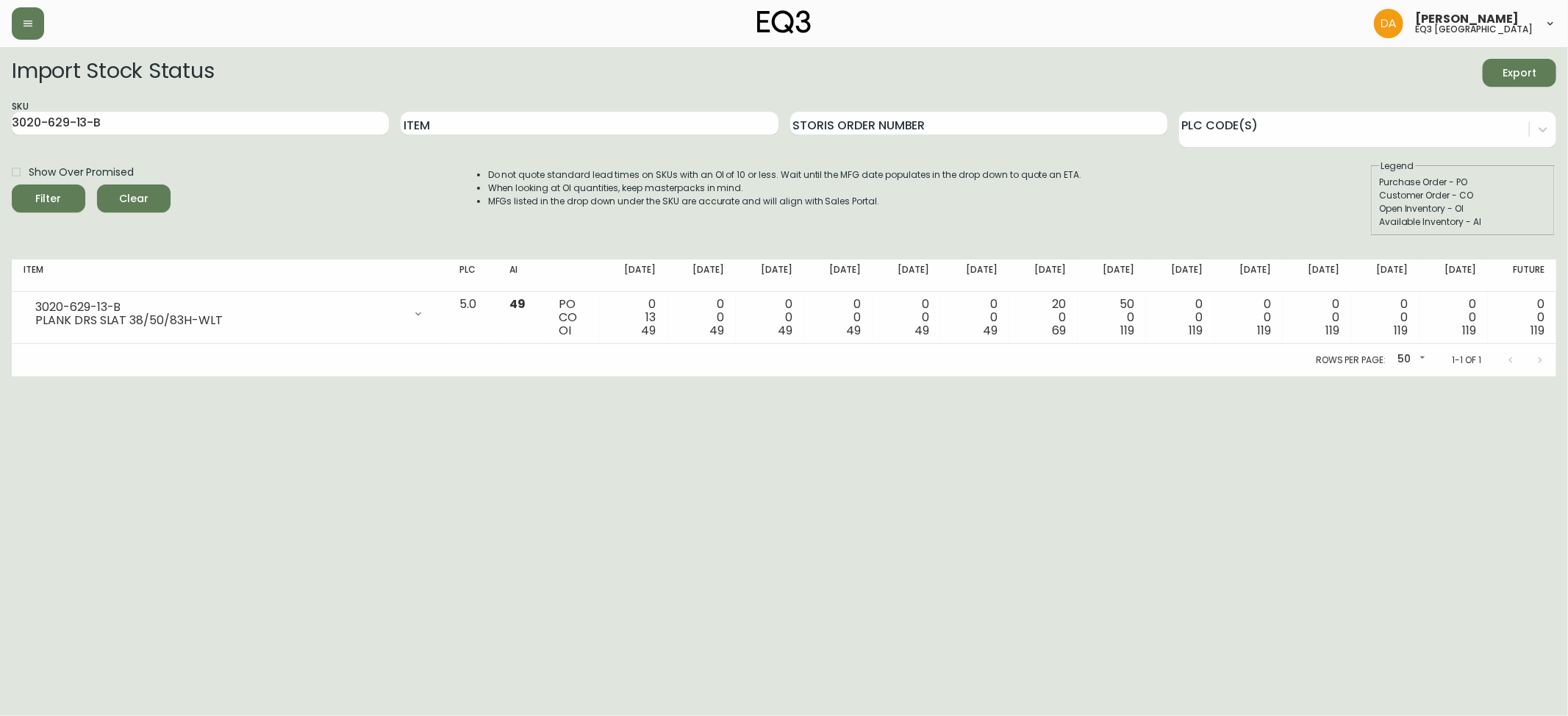
click at [136, 201] on span "Clear" at bounding box center [134, 198] width 50 height 18
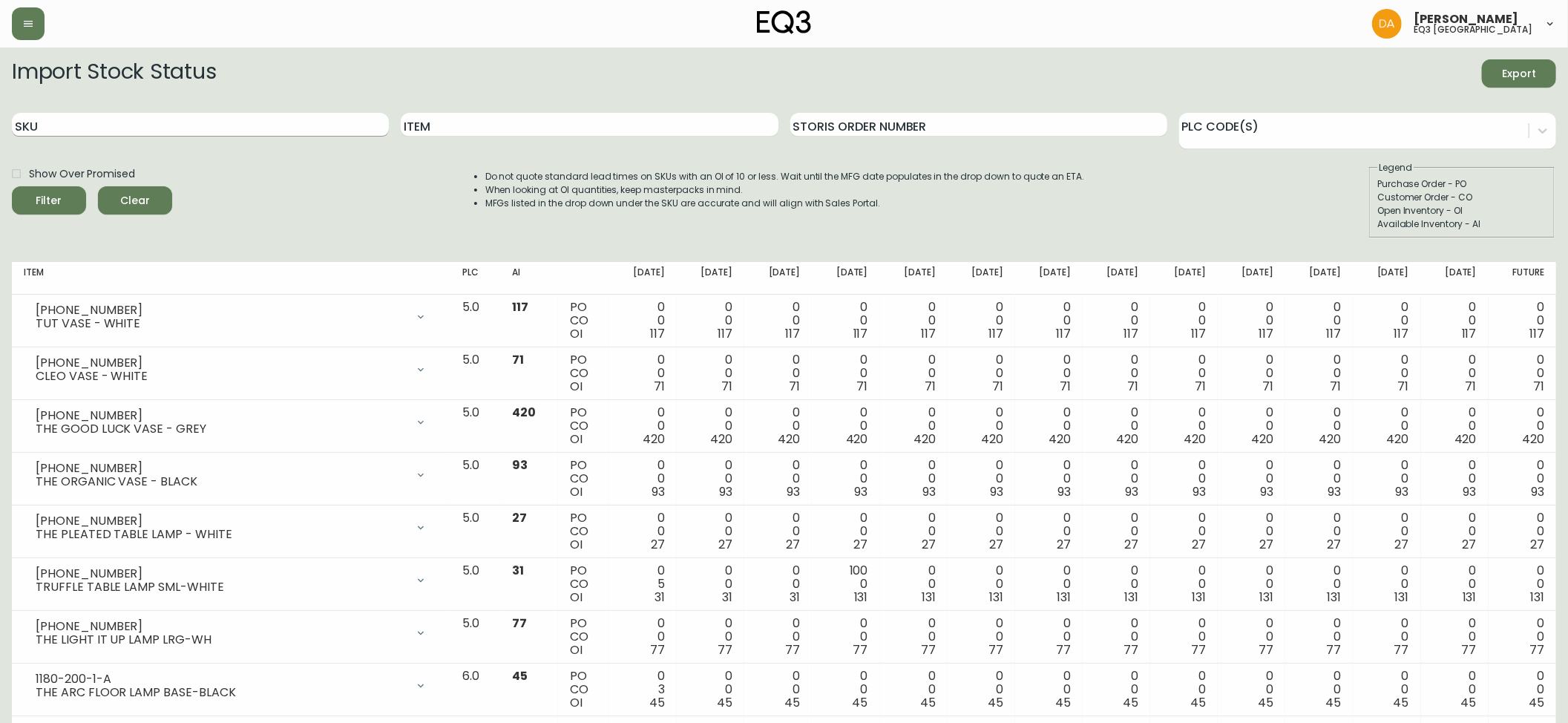
click at [74, 125] on input "SKU" at bounding box center [200, 125] width 377 height 24
paste input "3020-640-13-B"
type input "3020-640-13-B"
click at [49, 200] on icon "submit" at bounding box center [44, 199] width 21 height 21
